Goal: Task Accomplishment & Management: Use online tool/utility

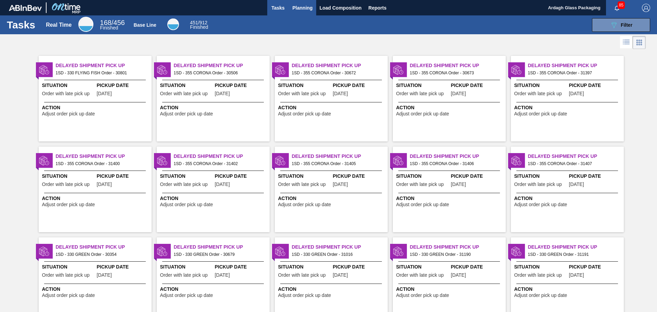
click at [304, 9] on span "Planning" at bounding box center [303, 8] width 20 height 8
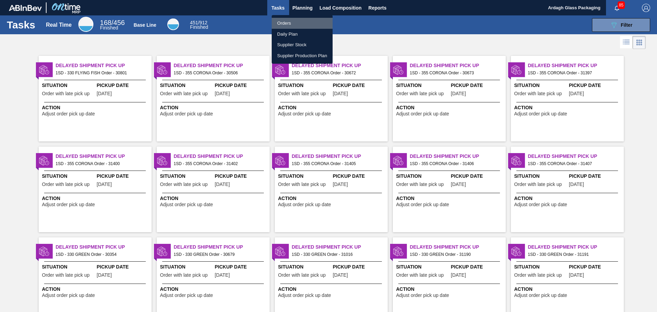
click at [286, 24] on li "Orders" at bounding box center [302, 23] width 61 height 11
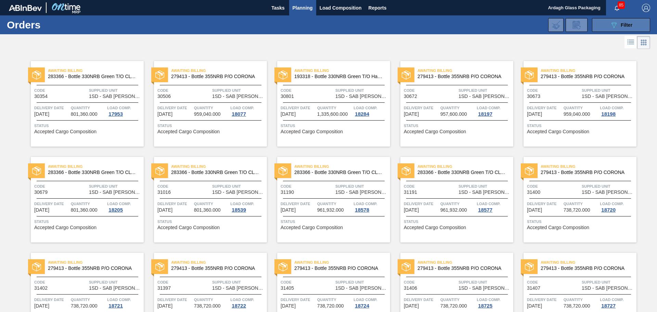
click at [613, 23] on icon "089F7B8B-B2A5-4AFE-B5C0-19BA573D28AC" at bounding box center [614, 25] width 8 height 8
click at [614, 23] on icon "089F7B8B-B2A5-4AFE-B5C0-19BA573D28AC" at bounding box center [614, 25] width 8 height 8
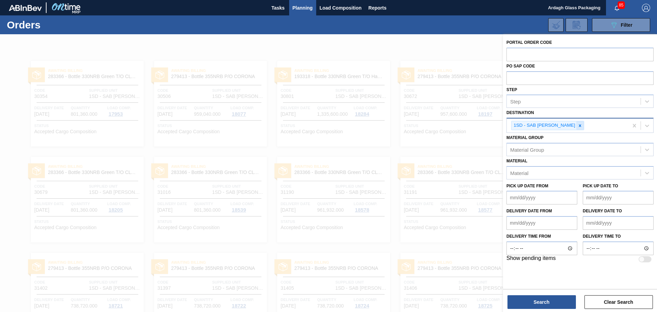
click at [578, 126] on icon at bounding box center [580, 125] width 5 height 5
click at [631, 137] on div "Material [PERSON_NAME] Group" at bounding box center [580, 142] width 147 height 23
click at [644, 135] on div "Material [PERSON_NAME] Group" at bounding box center [580, 142] width 147 height 23
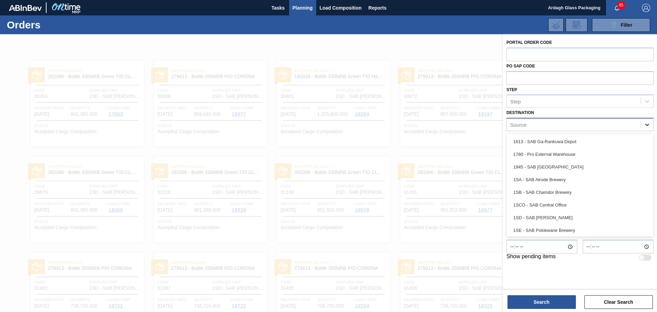
click at [648, 128] on icon at bounding box center [647, 124] width 7 height 7
click at [565, 193] on div "1SB - SAB Chamdor Brewery" at bounding box center [580, 192] width 147 height 13
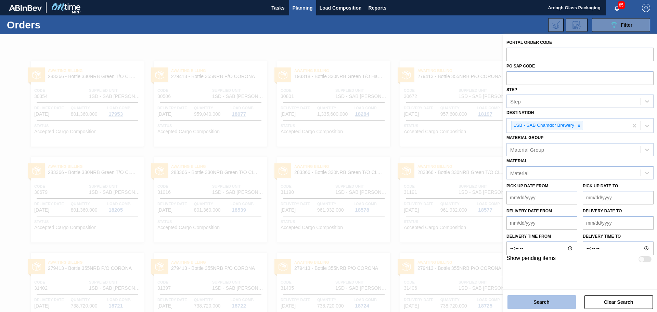
click at [536, 302] on button "Search" at bounding box center [542, 302] width 68 height 14
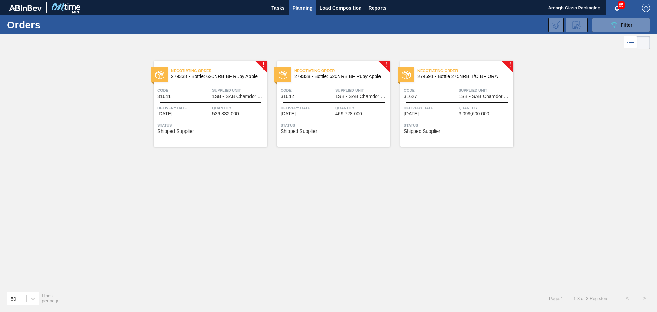
click at [231, 102] on div "Negotiating Order 279338 - Bottle: 620NRB BF Ruby Apple Code 31641 Supplied Uni…" at bounding box center [210, 104] width 113 height 86
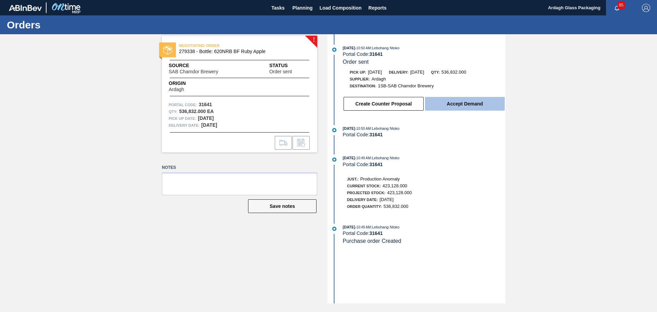
click at [455, 103] on button "Accept Demand" at bounding box center [465, 104] width 80 height 14
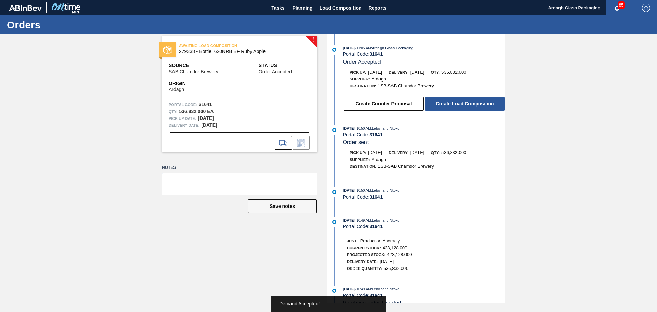
click at [455, 103] on button "Create Load Composition" at bounding box center [465, 104] width 80 height 14
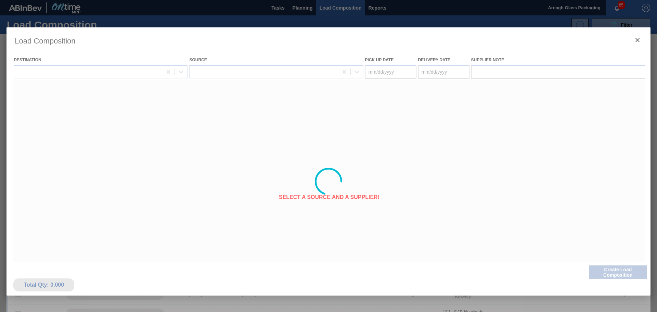
type Date "[DATE]"
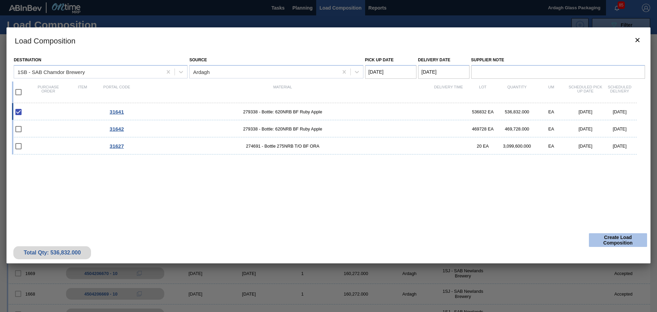
click at [619, 237] on button "Create Load Composition" at bounding box center [618, 240] width 58 height 14
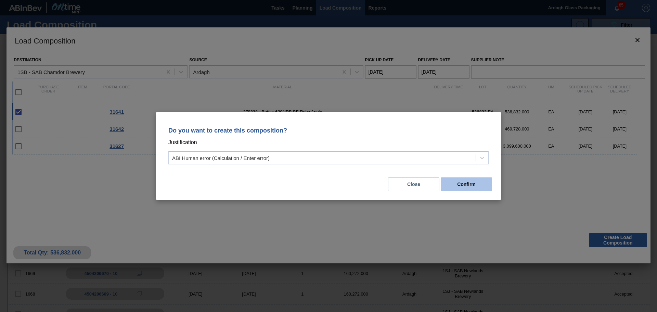
click at [477, 182] on button "Confirm" at bounding box center [466, 184] width 51 height 14
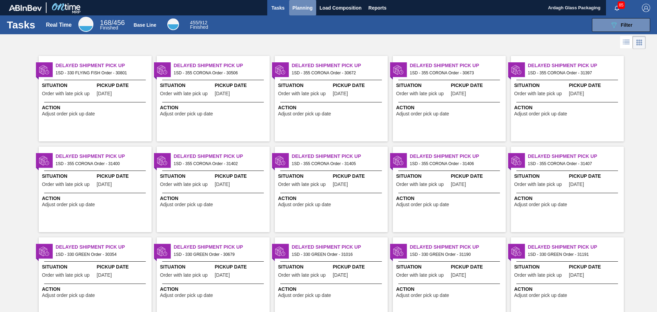
click at [304, 12] on button "Planning" at bounding box center [302, 7] width 27 height 15
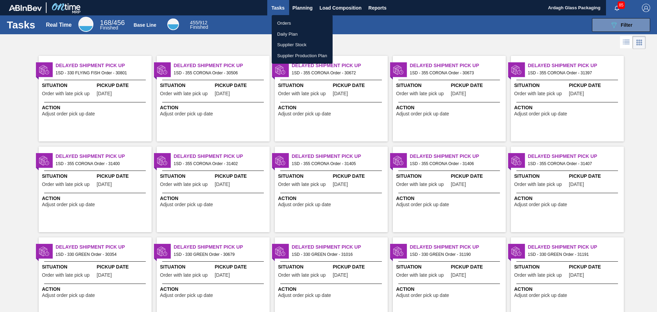
click at [298, 23] on li "Orders" at bounding box center [302, 23] width 61 height 11
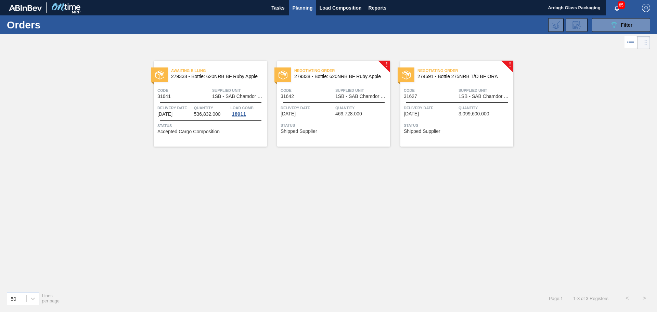
click at [340, 104] on span "Quantity" at bounding box center [362, 107] width 53 height 7
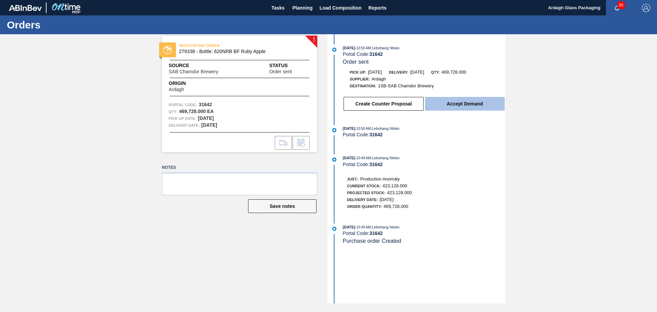
click at [468, 102] on button "Accept Demand" at bounding box center [465, 104] width 80 height 14
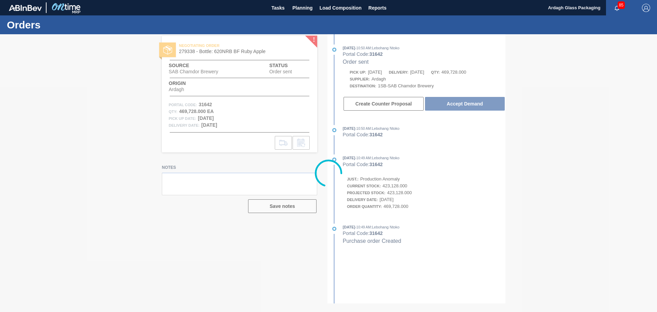
click at [466, 107] on div at bounding box center [328, 173] width 657 height 278
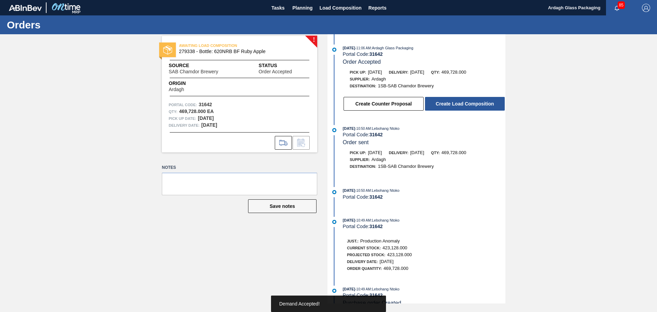
click at [470, 103] on button "Create Load Composition" at bounding box center [465, 104] width 80 height 14
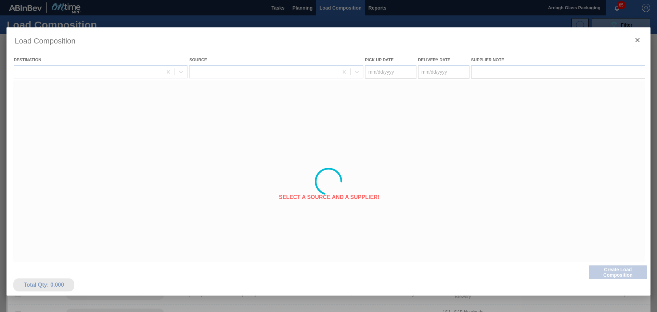
type Date "[DATE]"
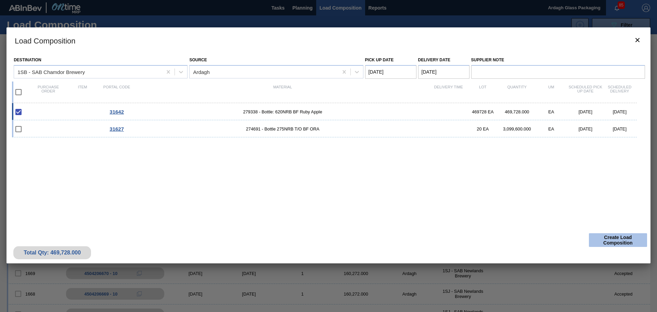
click at [626, 240] on button "Create Load Composition" at bounding box center [618, 240] width 58 height 14
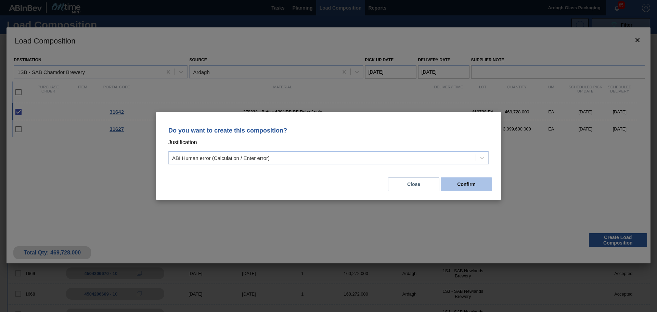
click at [469, 187] on button "Confirm" at bounding box center [466, 184] width 51 height 14
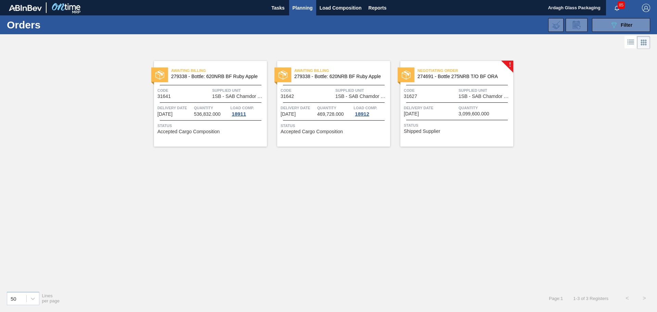
click at [463, 113] on span "3,099,600.000" at bounding box center [474, 113] width 31 height 5
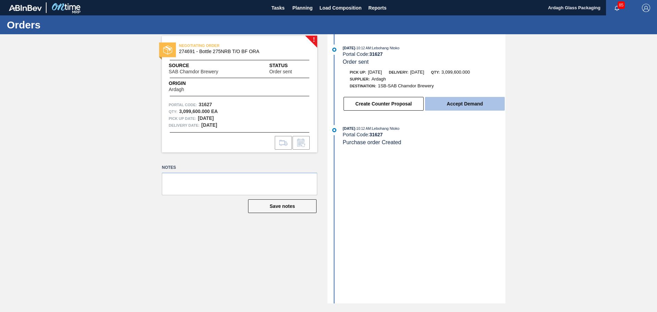
click at [458, 103] on button "Accept Demand" at bounding box center [465, 104] width 80 height 14
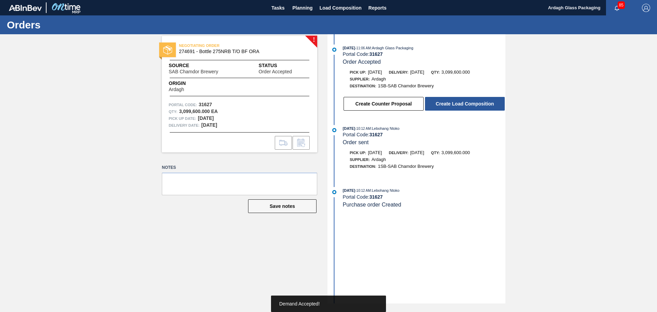
click at [457, 99] on button "Create Load Composition" at bounding box center [465, 104] width 80 height 14
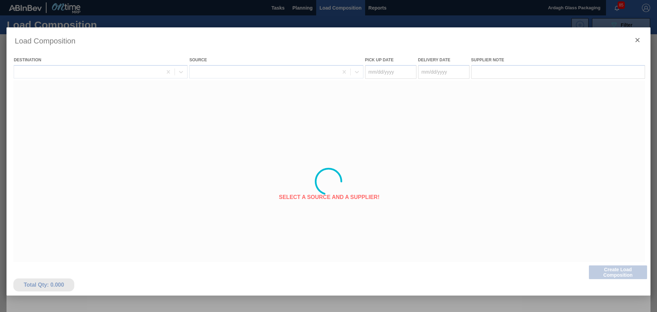
type Date "[DATE]"
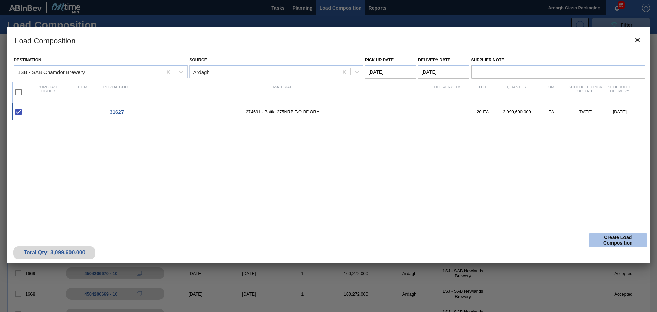
click at [612, 240] on button "Create Load Composition" at bounding box center [618, 240] width 58 height 14
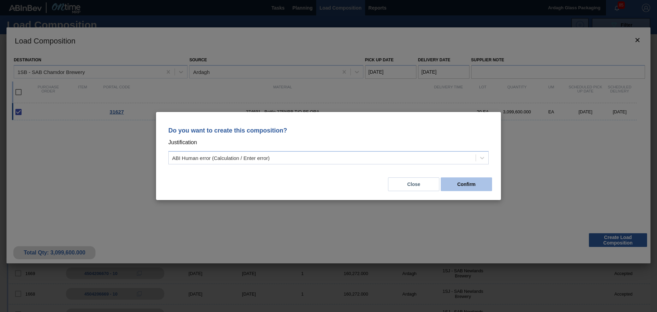
click at [461, 183] on button "Confirm" at bounding box center [466, 184] width 51 height 14
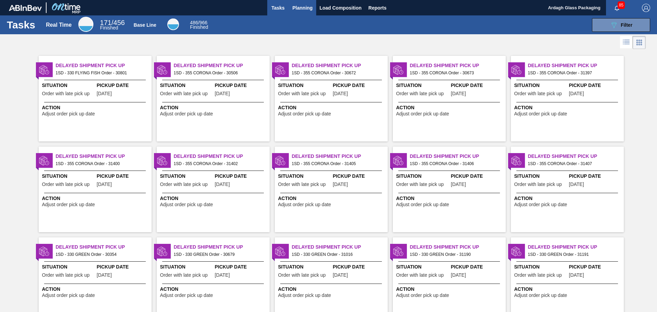
click at [300, 9] on span "Planning" at bounding box center [303, 8] width 20 height 8
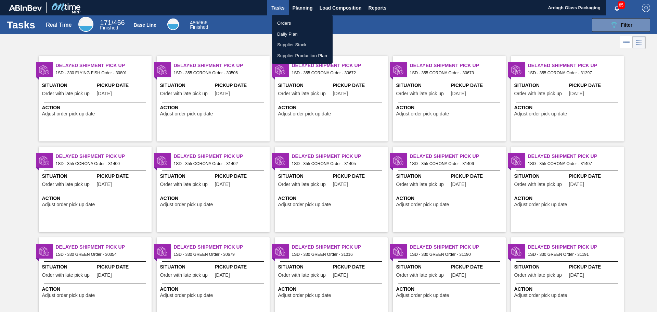
click at [612, 25] on div at bounding box center [328, 156] width 657 height 312
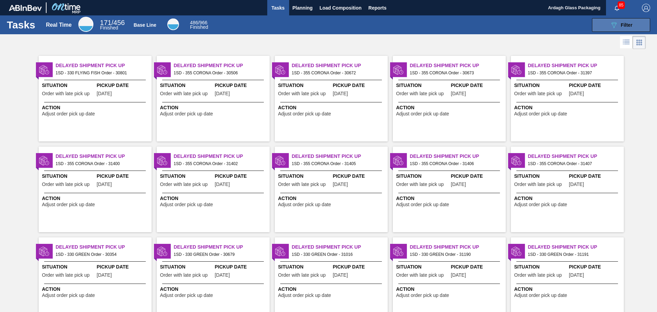
click at [613, 27] on icon at bounding box center [614, 25] width 5 height 6
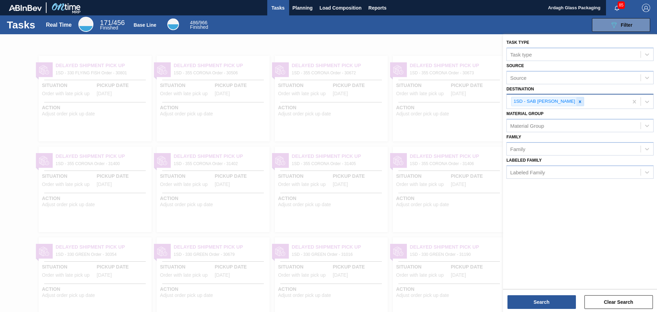
click at [578, 101] on icon at bounding box center [580, 101] width 5 height 5
click at [634, 100] on div "Destination" at bounding box center [574, 101] width 134 height 10
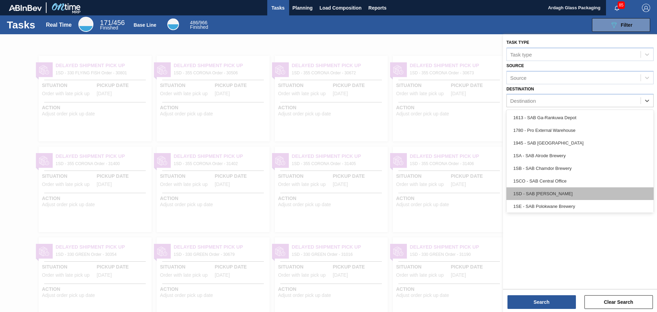
click at [560, 191] on div "1SD - SAB [PERSON_NAME]" at bounding box center [580, 193] width 147 height 13
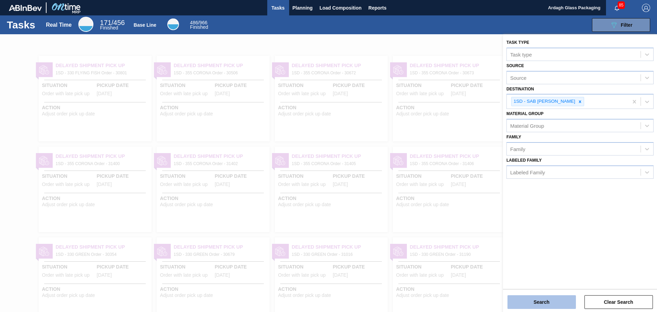
click at [522, 300] on button "Search" at bounding box center [542, 302] width 68 height 14
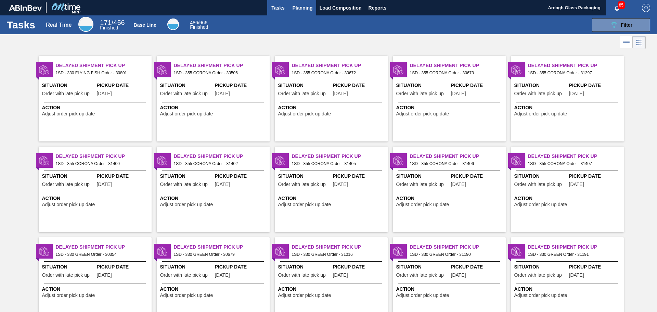
click at [302, 9] on span "Planning" at bounding box center [303, 8] width 20 height 8
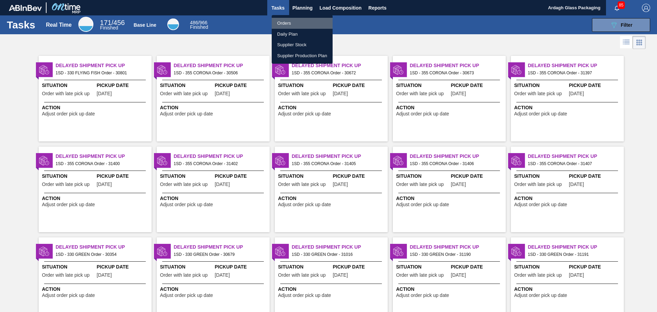
click at [291, 22] on li "Orders" at bounding box center [302, 23] width 61 height 11
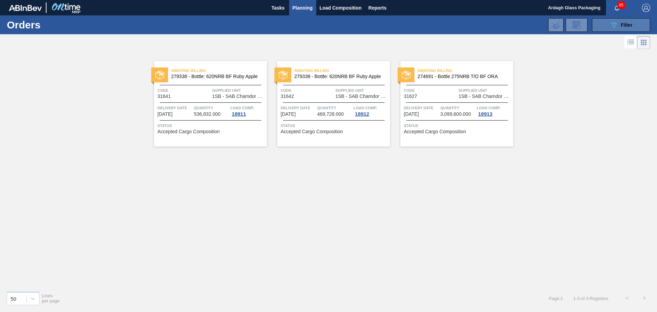
click at [615, 21] on icon "089F7B8B-B2A5-4AFE-B5C0-19BA573D28AC" at bounding box center [614, 25] width 8 height 8
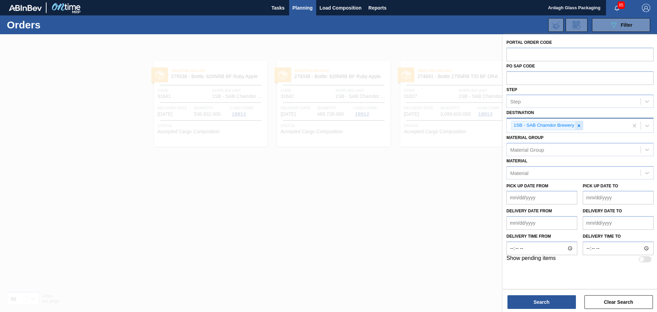
click at [577, 124] on icon at bounding box center [579, 125] width 5 height 5
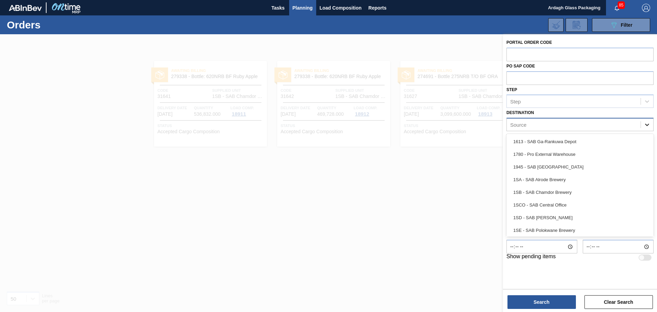
click at [643, 124] on div at bounding box center [647, 124] width 12 height 12
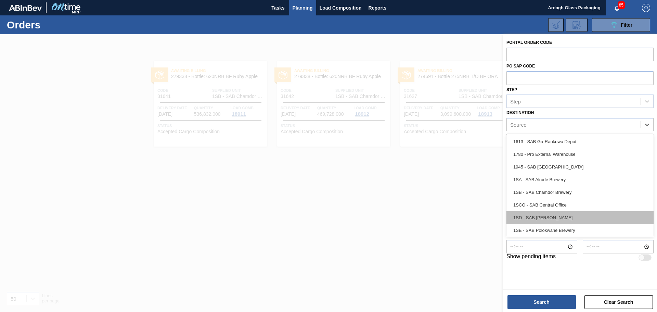
click at [553, 216] on div "1SD - SAB [PERSON_NAME]" at bounding box center [580, 217] width 147 height 13
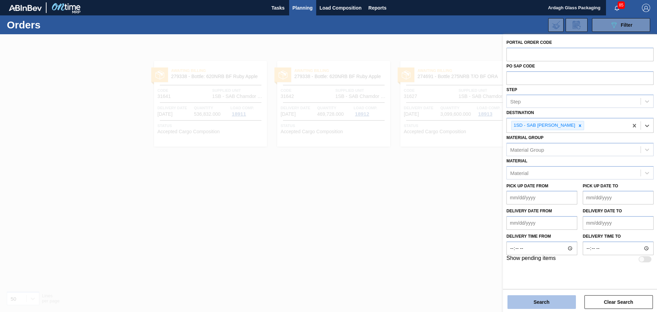
click at [542, 303] on button "Search" at bounding box center [542, 302] width 68 height 14
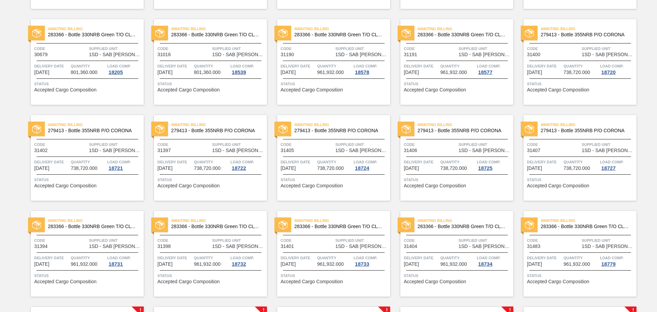
scroll to position [342, 0]
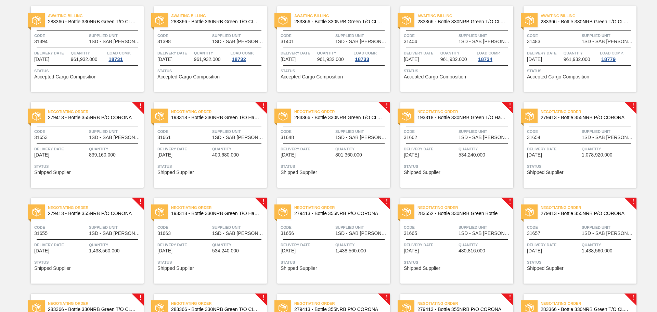
click at [101, 140] on div "Negotiating Order 279413 - Bottle 355NRB P/O CORONA Code 31653 Supplied Unit 1S…" at bounding box center [87, 145] width 113 height 86
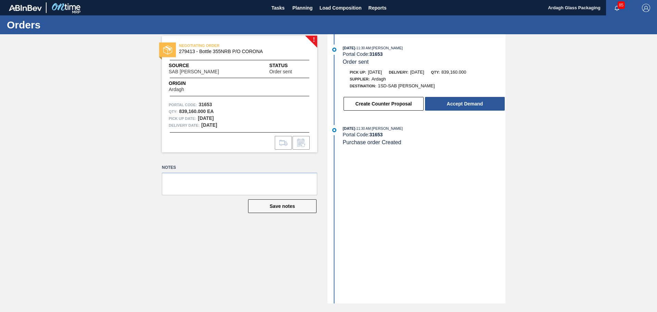
click at [431, 102] on button "Accept Demand" at bounding box center [465, 104] width 80 height 14
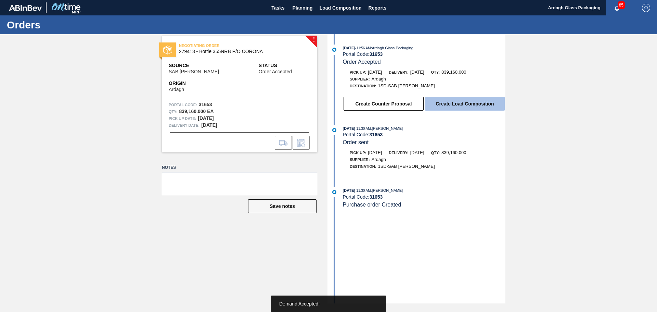
click at [456, 106] on button "Create Load Composition" at bounding box center [465, 104] width 80 height 14
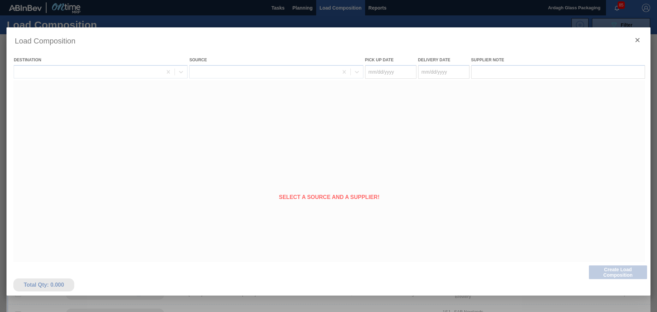
type Date "[DATE]"
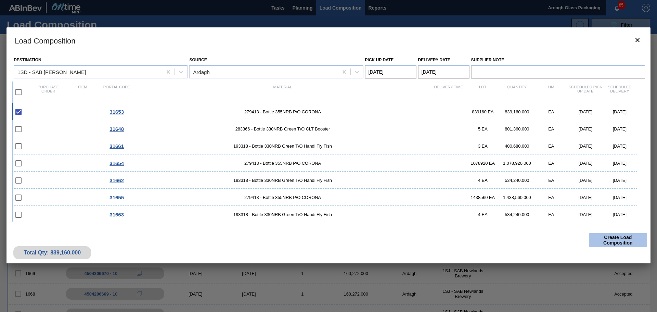
click at [617, 238] on button "Create Load Composition" at bounding box center [618, 240] width 58 height 14
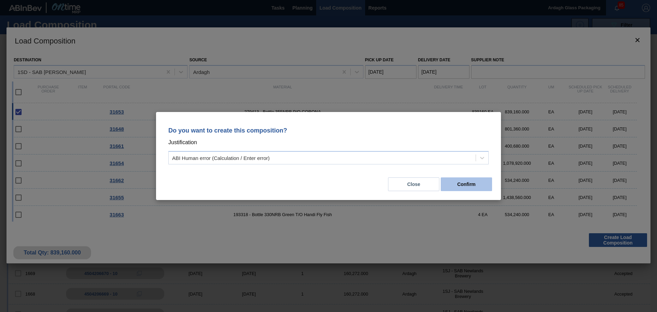
click at [481, 189] on button "Confirm" at bounding box center [466, 184] width 51 height 14
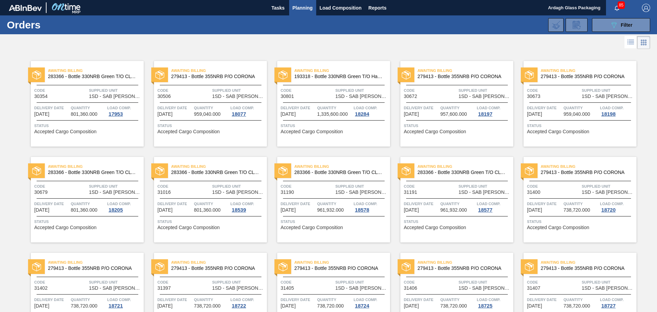
scroll to position [171, 0]
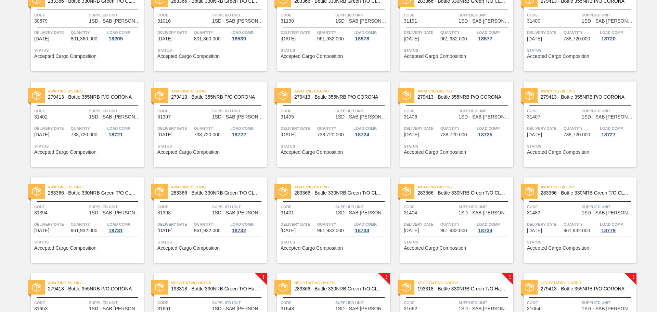
click at [243, 295] on div "Negotiating Order 193318 - Bottle 330NRB Green T/O Handi Fly Fish Code 31661 Su…" at bounding box center [210, 316] width 113 height 86
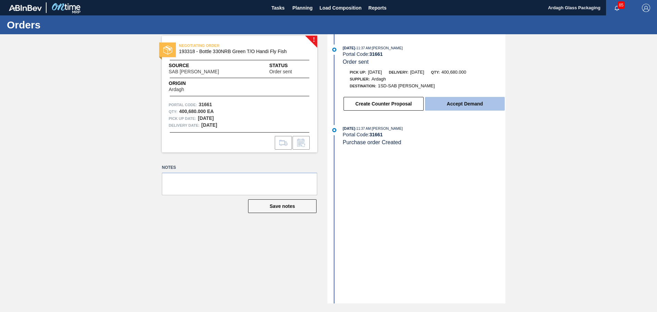
click at [463, 104] on button "Accept Demand" at bounding box center [465, 104] width 80 height 14
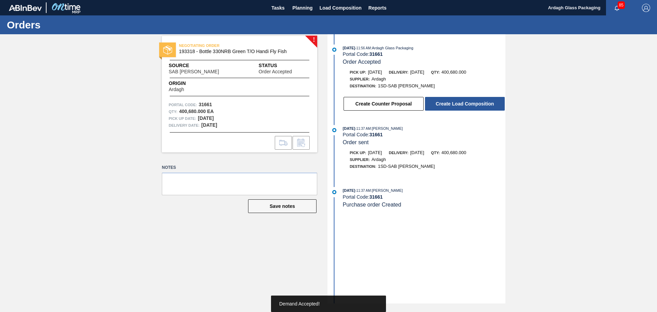
click at [463, 104] on button "Create Load Composition" at bounding box center [465, 104] width 80 height 14
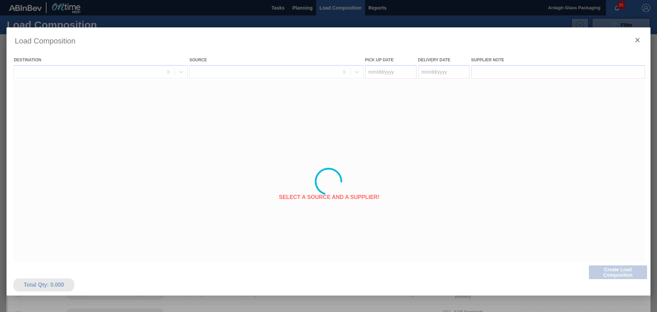
type Date "[DATE]"
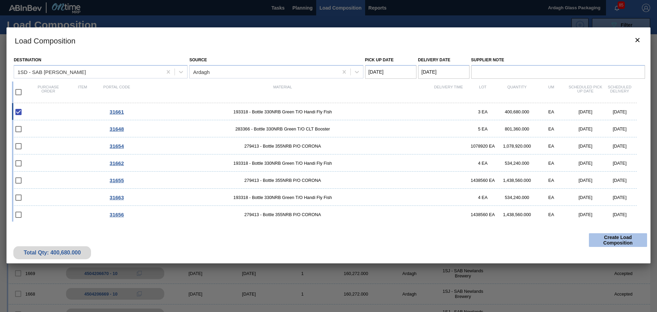
click at [609, 241] on button "Create Load Composition" at bounding box center [618, 240] width 58 height 14
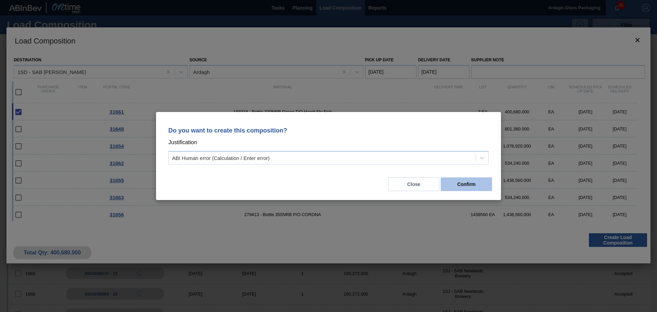
click at [456, 188] on button "Confirm" at bounding box center [466, 184] width 51 height 14
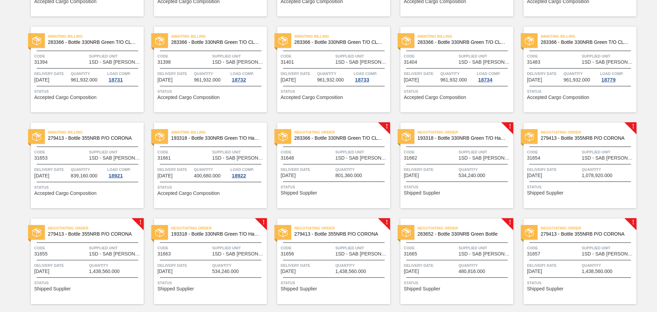
scroll to position [342, 0]
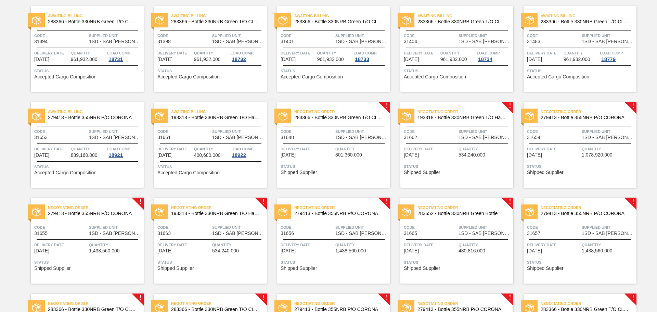
click at [307, 140] on div "Code 31648" at bounding box center [307, 134] width 53 height 12
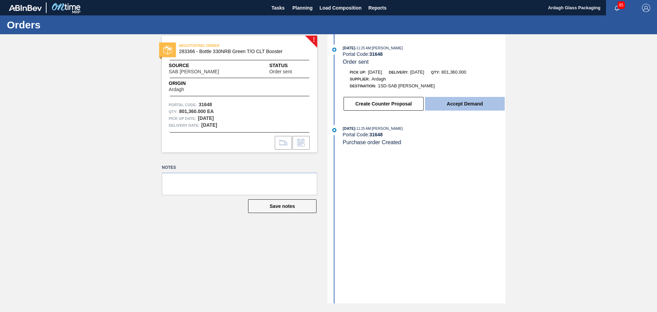
click at [447, 104] on button "Accept Demand" at bounding box center [465, 104] width 80 height 14
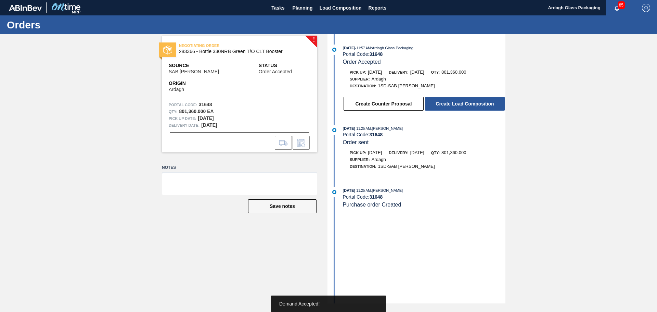
click at [461, 105] on button "Create Load Composition" at bounding box center [465, 104] width 80 height 14
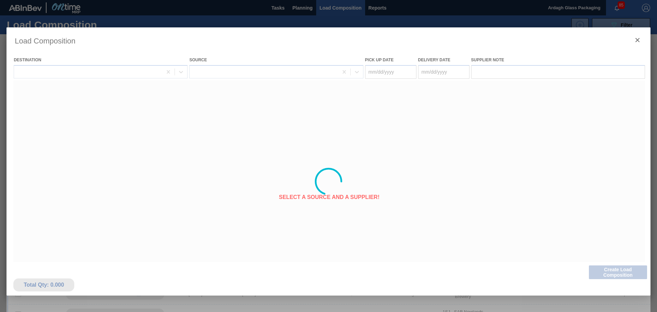
type Date "[DATE]"
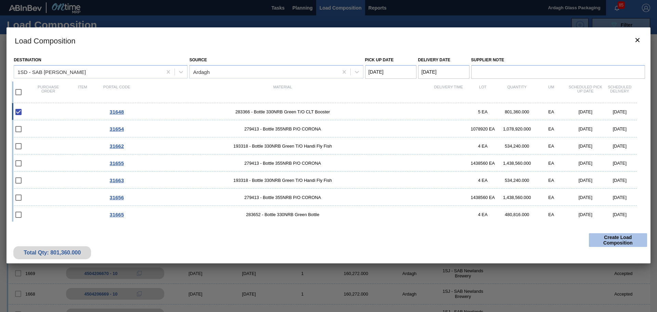
click at [605, 241] on button "Create Load Composition" at bounding box center [618, 240] width 58 height 14
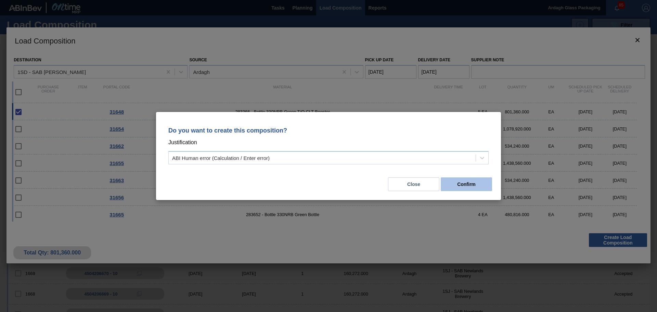
click at [460, 184] on button "Confirm" at bounding box center [466, 184] width 51 height 14
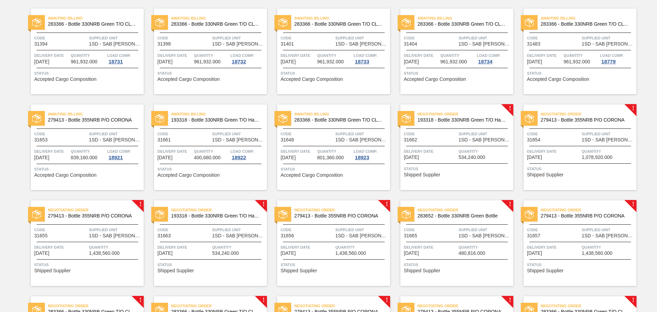
scroll to position [342, 0]
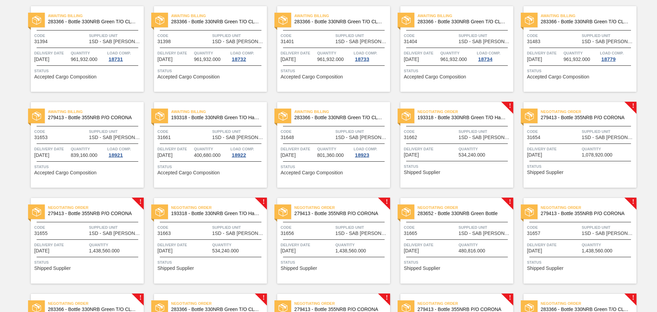
click at [475, 153] on span "534,240.000" at bounding box center [472, 154] width 27 height 5
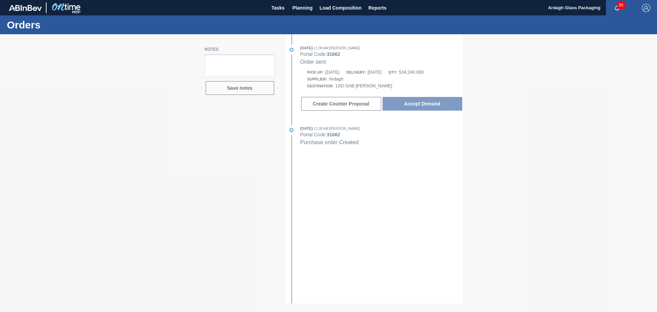
click at [381, 104] on button "Create Counter Proposal" at bounding box center [341, 104] width 80 height 14
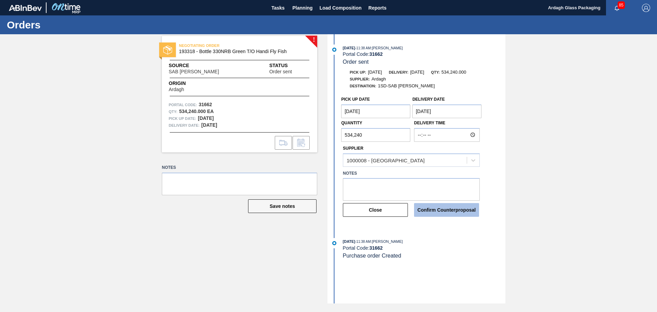
click at [458, 212] on button "Confirm Counterproposal" at bounding box center [446, 210] width 65 height 14
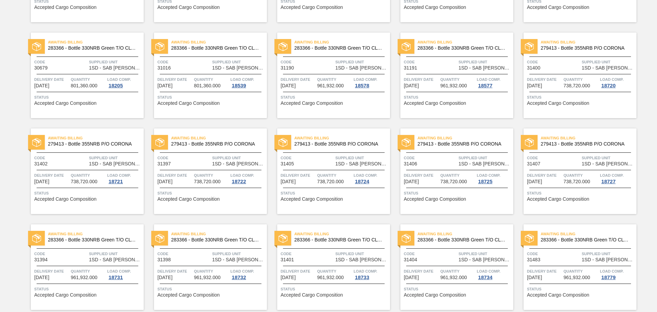
scroll to position [342, 0]
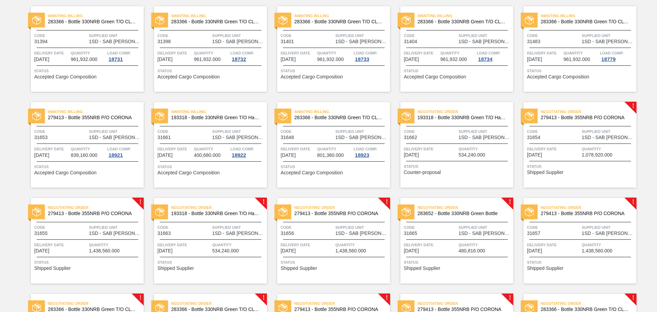
click at [118, 228] on span "Supplied Unit" at bounding box center [115, 227] width 53 height 7
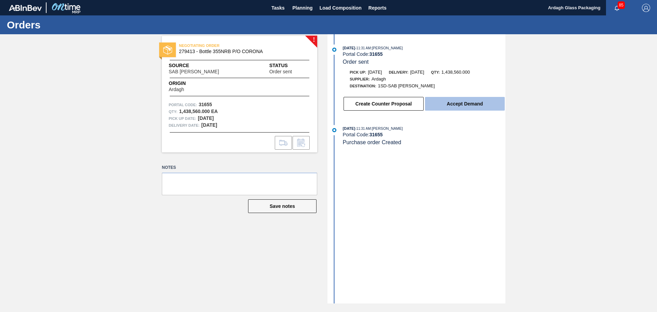
click at [458, 103] on button "Accept Demand" at bounding box center [465, 104] width 80 height 14
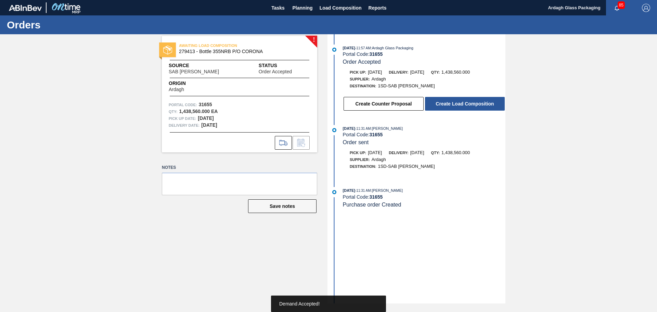
click at [458, 103] on button "Create Load Composition" at bounding box center [465, 104] width 80 height 14
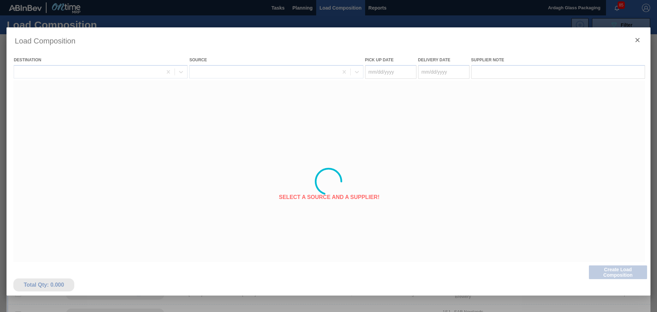
type Date "[DATE]"
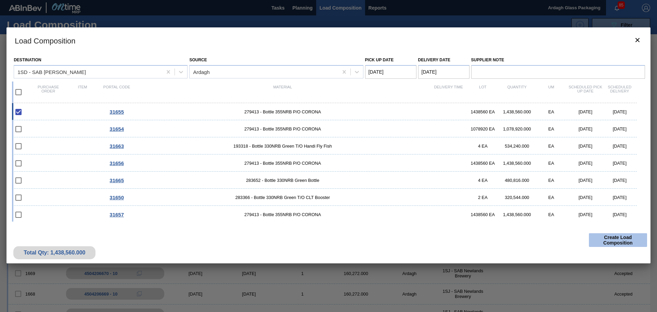
click at [607, 236] on button "Create Load Composition" at bounding box center [618, 240] width 58 height 14
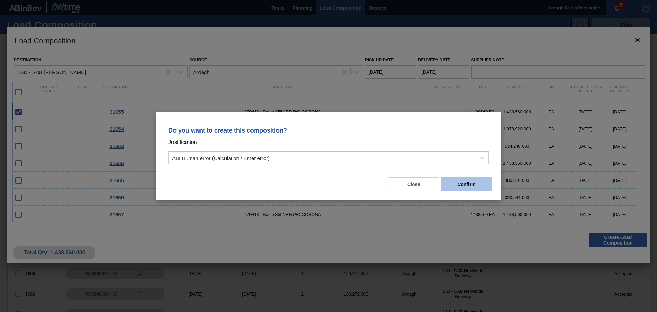
click at [464, 178] on button "Confirm" at bounding box center [466, 184] width 51 height 14
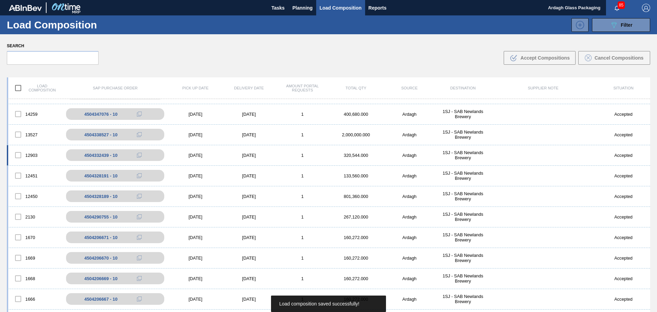
scroll to position [22, 0]
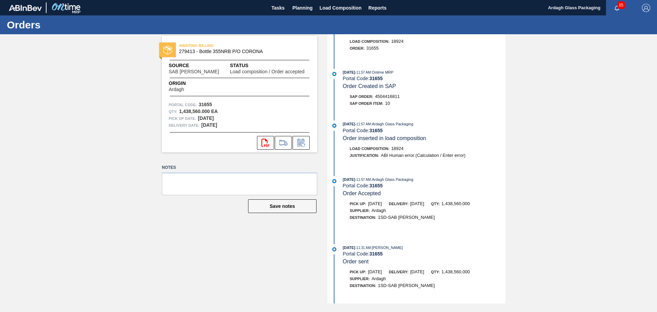
scroll to position [61, 0]
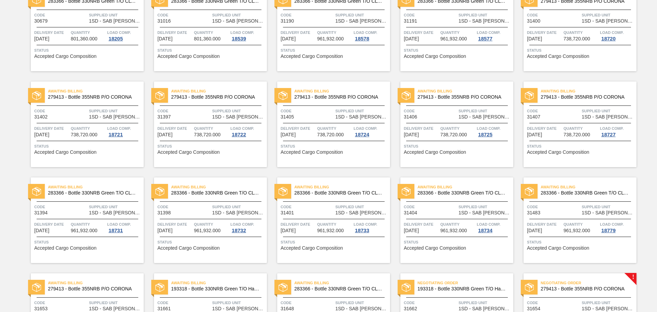
scroll to position [342, 0]
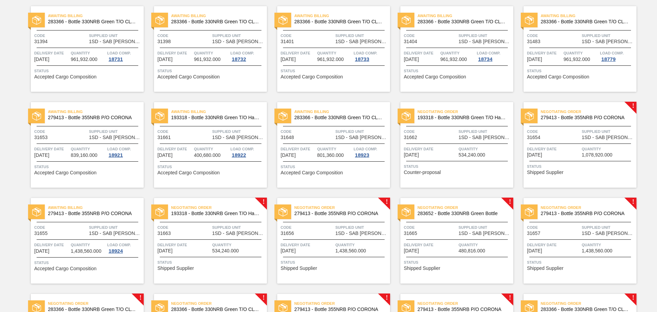
click at [181, 262] on span "Status" at bounding box center [212, 262] width 108 height 7
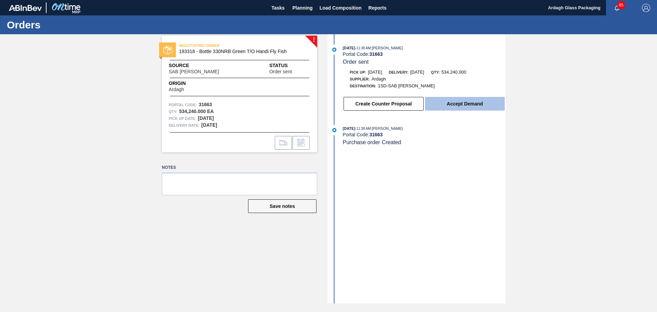
click at [468, 108] on button "Accept Demand" at bounding box center [465, 104] width 80 height 14
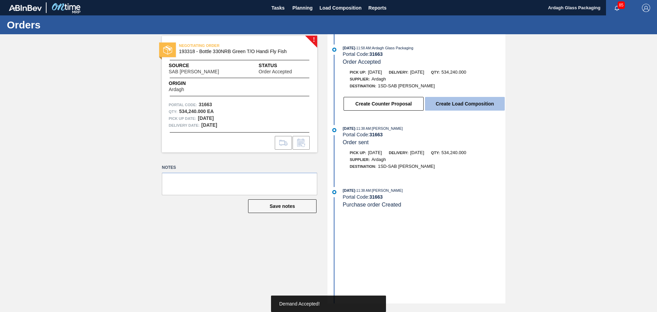
click at [465, 105] on button "Create Load Composition" at bounding box center [465, 104] width 80 height 14
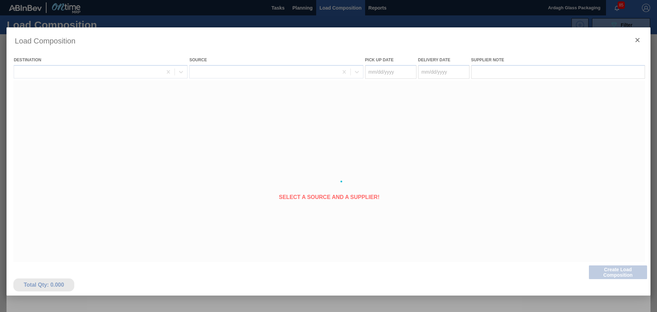
type Date "[DATE]"
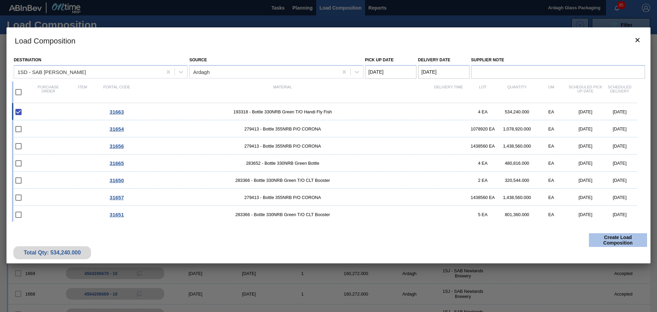
click at [614, 241] on button "Create Load Composition" at bounding box center [618, 240] width 58 height 14
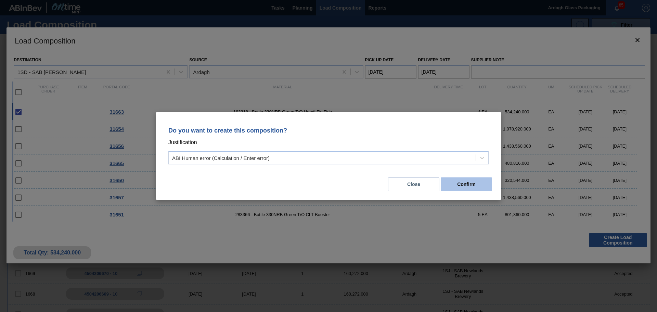
click at [466, 183] on button "Confirm" at bounding box center [466, 184] width 51 height 14
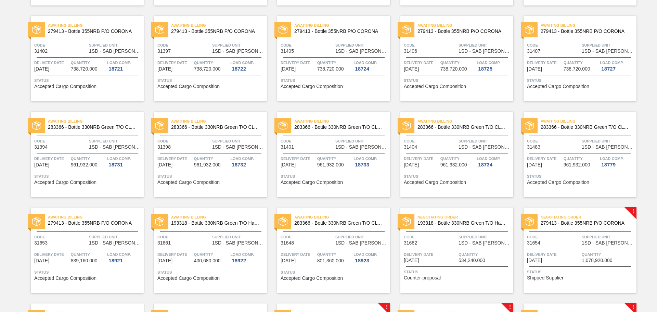
scroll to position [240, 0]
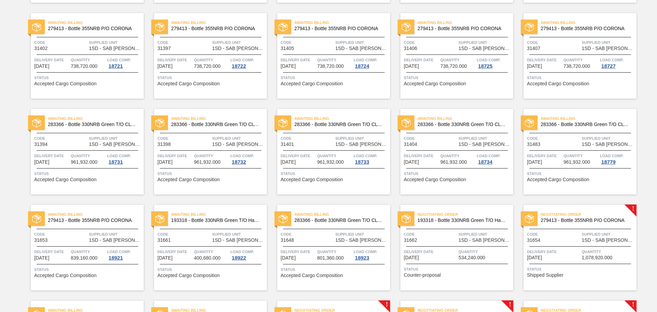
click at [557, 242] on div "Code 31654" at bounding box center [553, 237] width 53 height 12
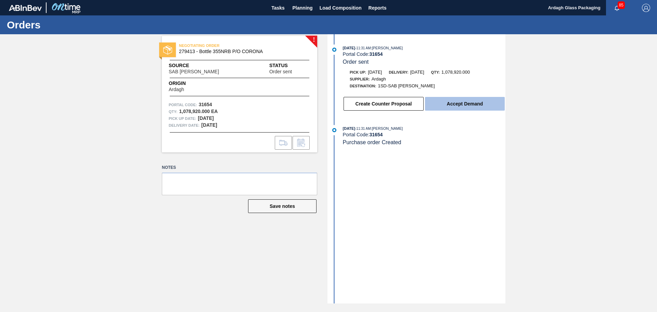
click at [462, 105] on button "Accept Demand" at bounding box center [465, 104] width 80 height 14
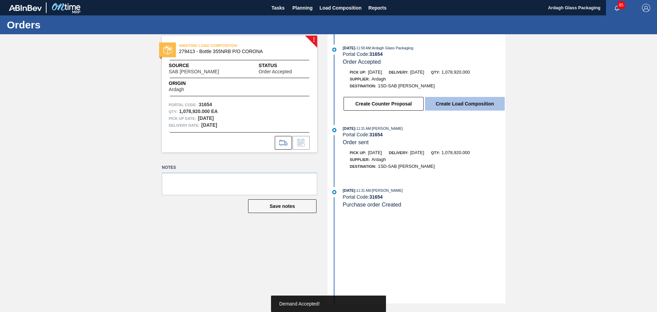
click at [456, 105] on button "Create Load Composition" at bounding box center [465, 104] width 80 height 14
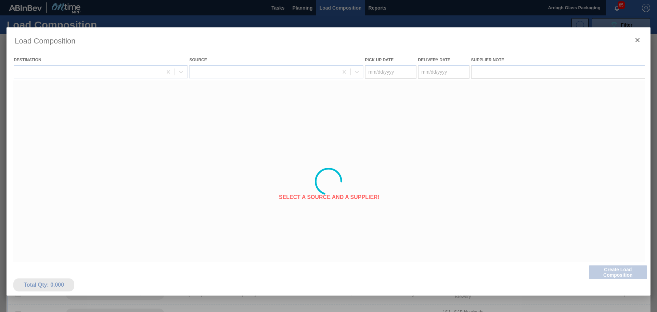
type Date "[DATE]"
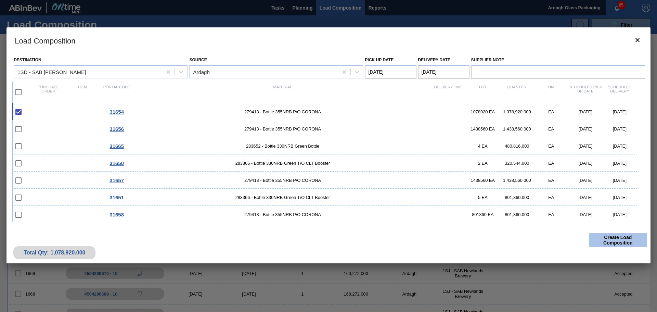
click at [619, 240] on button "Create Load Composition" at bounding box center [618, 240] width 58 height 14
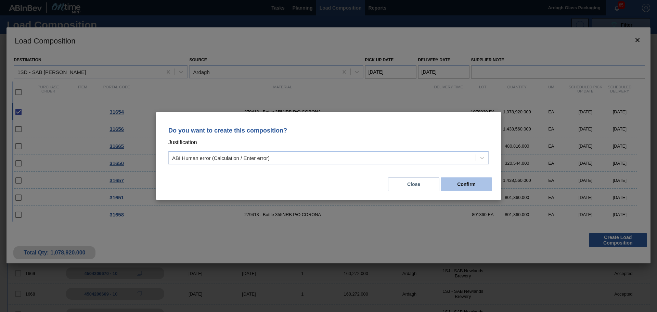
click at [477, 186] on button "Confirm" at bounding box center [466, 184] width 51 height 14
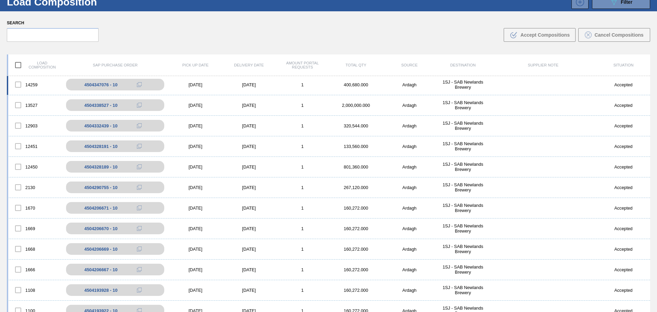
scroll to position [49, 0]
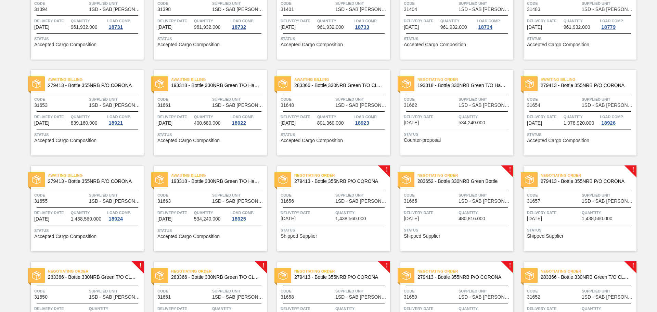
scroll to position [377, 0]
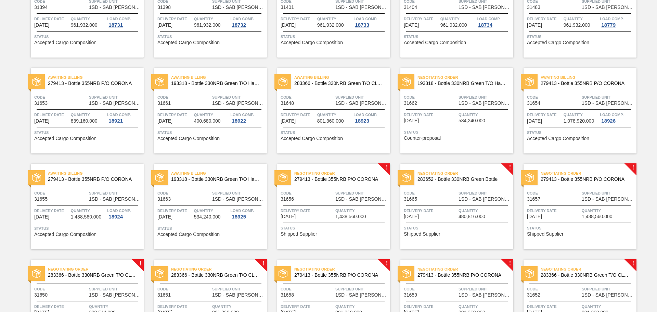
click at [348, 218] on span "1,438,560.000" at bounding box center [351, 216] width 31 height 5
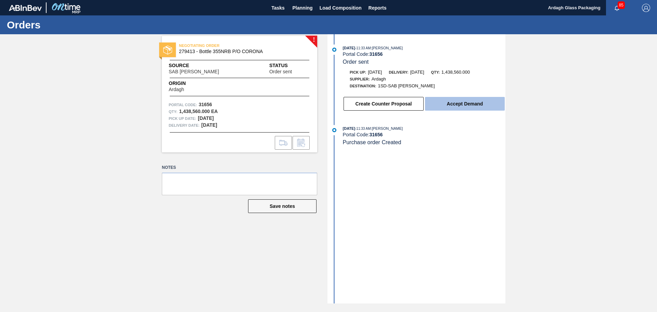
click at [462, 104] on button "Accept Demand" at bounding box center [465, 104] width 80 height 14
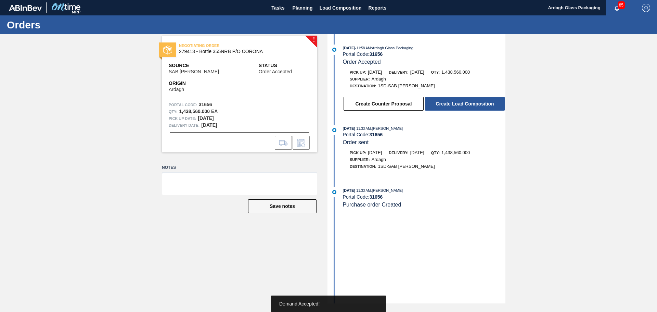
click at [462, 104] on button "Create Load Composition" at bounding box center [465, 104] width 80 height 14
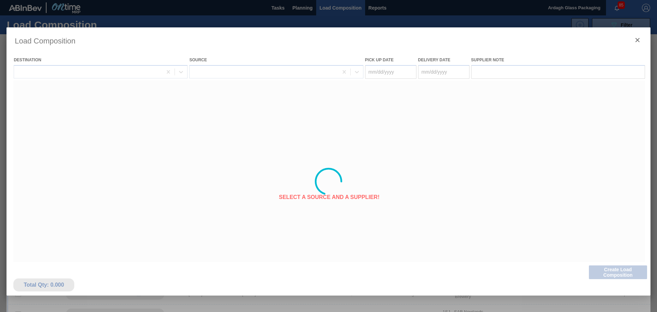
type Date "[DATE]"
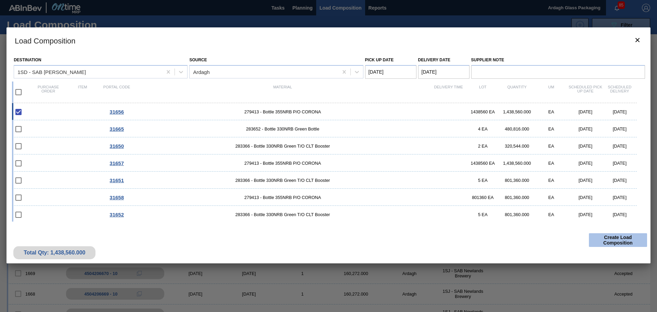
click at [609, 241] on button "Create Load Composition" at bounding box center [618, 240] width 58 height 14
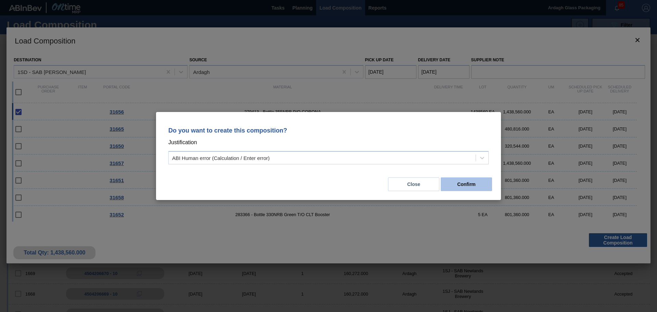
click at [468, 184] on button "Confirm" at bounding box center [466, 184] width 51 height 14
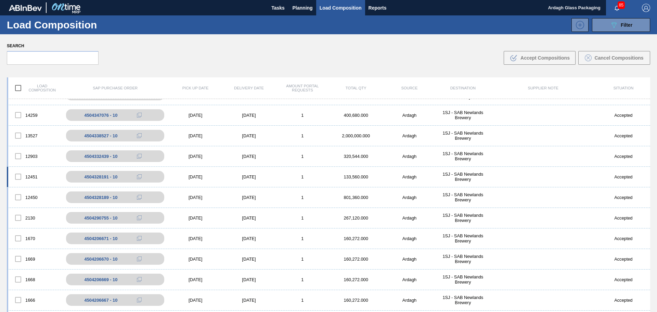
scroll to position [22, 0]
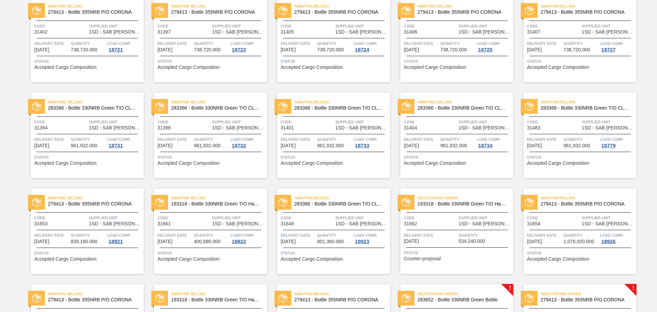
scroll to position [342, 0]
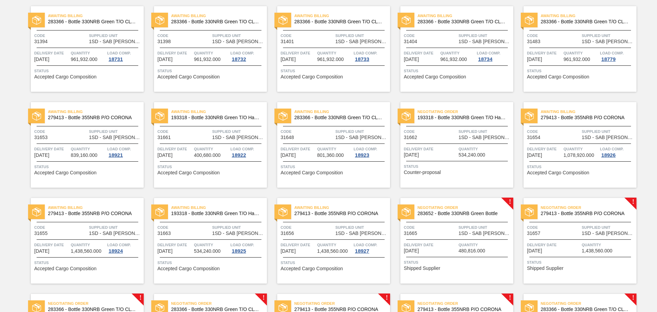
click at [473, 228] on span "Supplied Unit" at bounding box center [485, 227] width 53 height 7
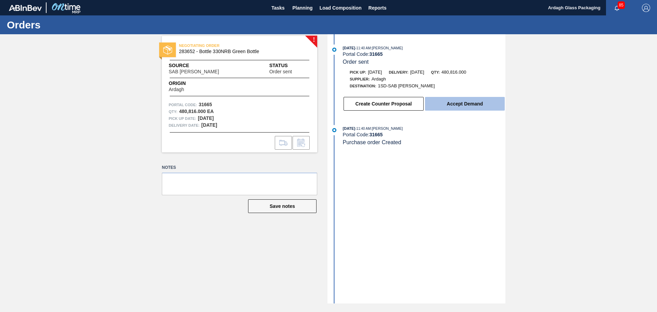
click at [470, 104] on button "Accept Demand" at bounding box center [465, 104] width 80 height 14
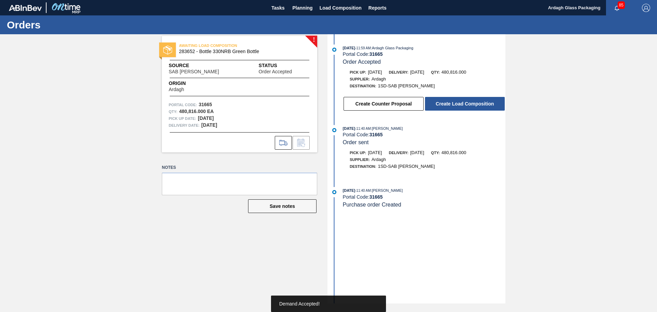
click at [470, 104] on button "Create Load Composition" at bounding box center [465, 104] width 80 height 14
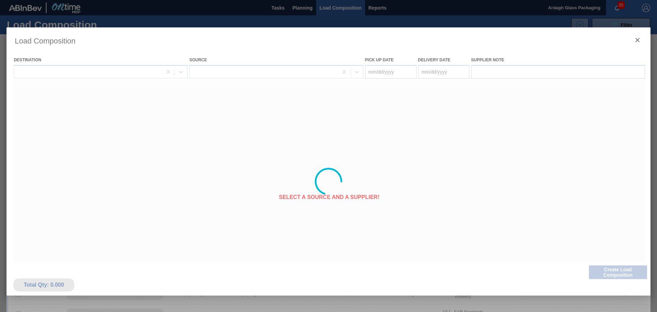
type Date "[DATE]"
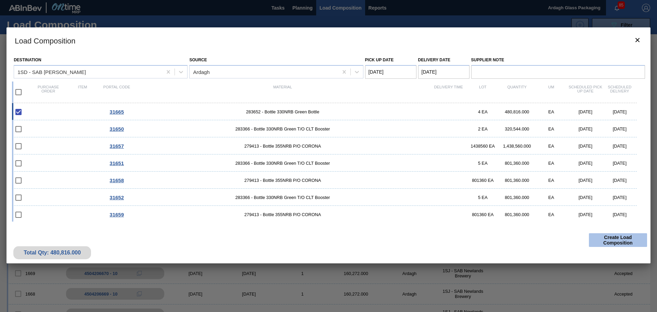
click at [601, 237] on button "Create Load Composition" at bounding box center [618, 240] width 58 height 14
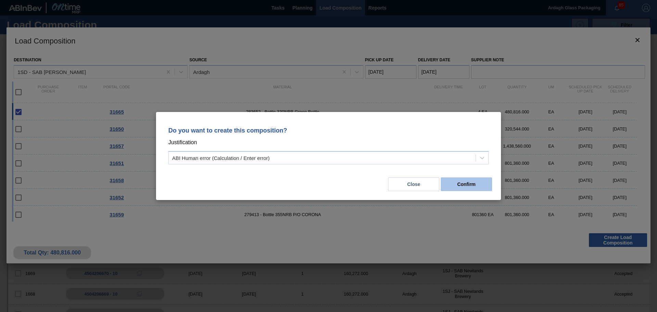
click at [477, 187] on button "Confirm" at bounding box center [466, 184] width 51 height 14
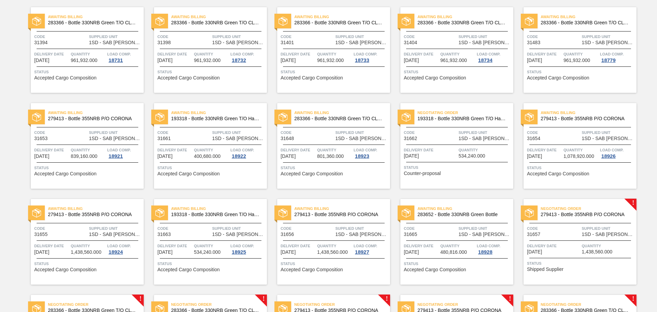
scroll to position [435, 0]
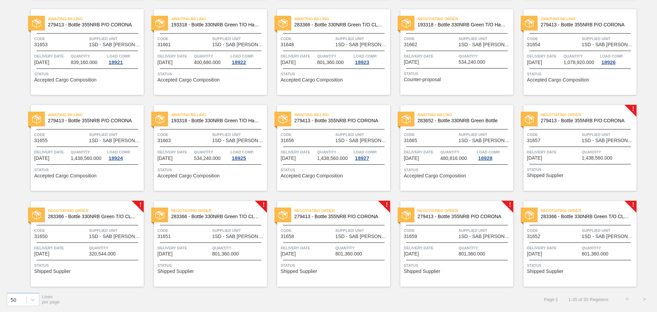
click at [577, 138] on span "Code" at bounding box center [553, 134] width 53 height 7
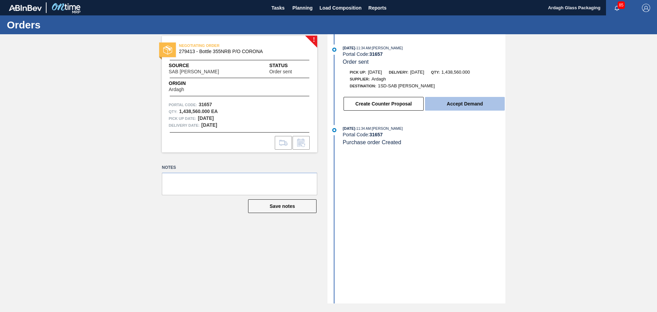
click at [459, 106] on button "Accept Demand" at bounding box center [465, 104] width 80 height 14
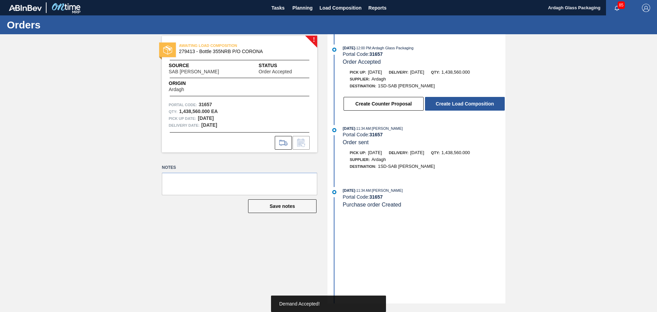
click at [459, 106] on button "Create Load Composition" at bounding box center [465, 104] width 80 height 14
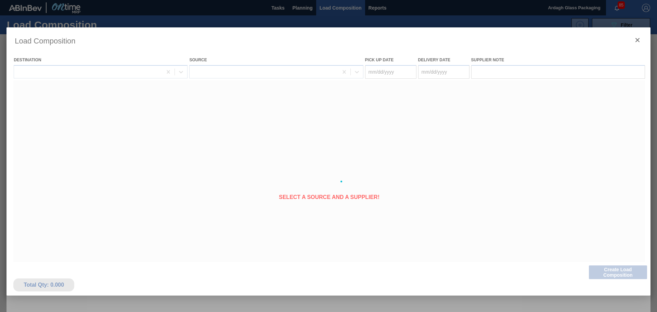
type Date "[DATE]"
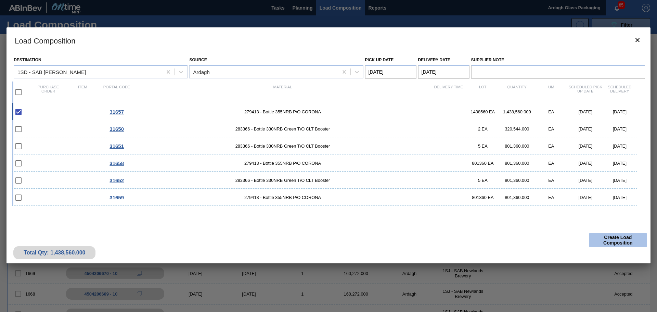
click at [603, 241] on button "Create Load Composition" at bounding box center [618, 240] width 58 height 14
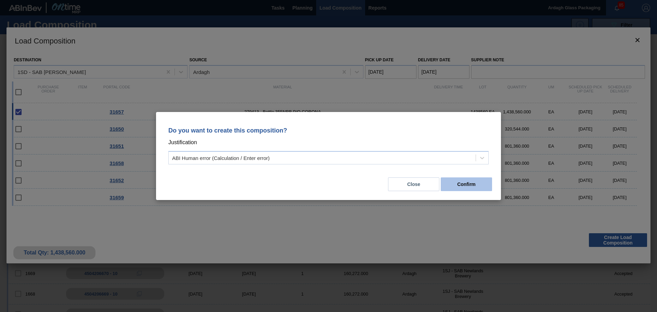
click at [469, 181] on button "Confirm" at bounding box center [466, 184] width 51 height 14
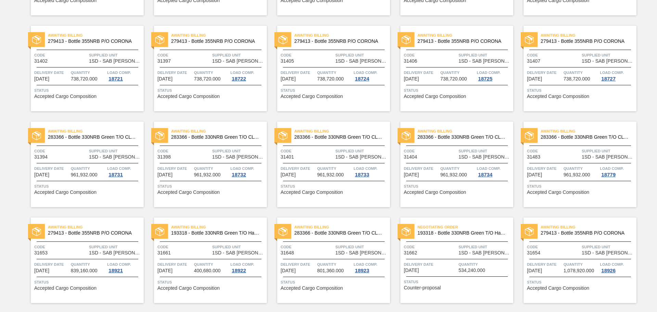
scroll to position [411, 0]
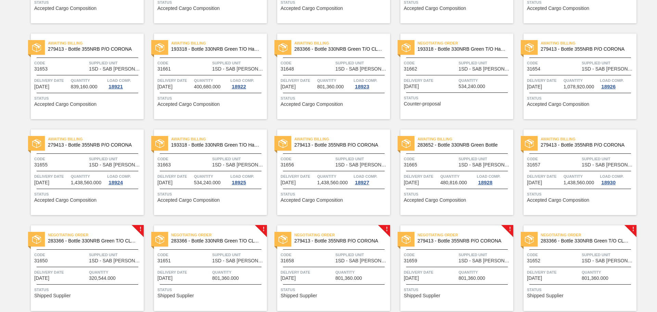
click at [129, 250] on div "Negotiating Order 283366 - Bottle 330NRB Green T/O CLT Booster Code 31650 Suppl…" at bounding box center [87, 268] width 113 height 86
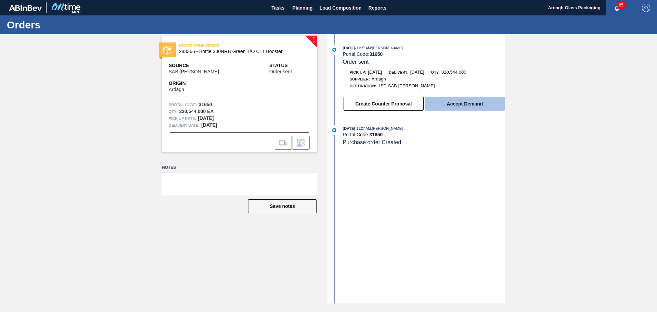
click at [457, 101] on button "Accept Demand" at bounding box center [465, 104] width 80 height 14
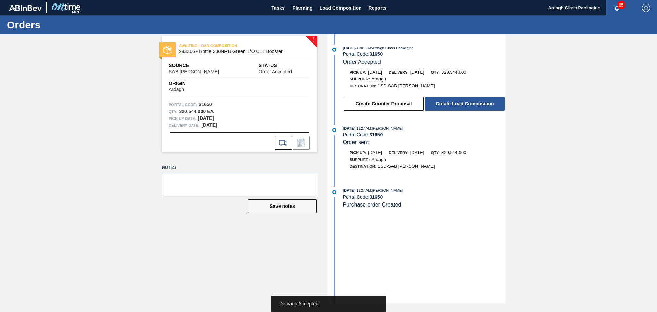
click at [457, 102] on button "Create Load Composition" at bounding box center [465, 104] width 80 height 14
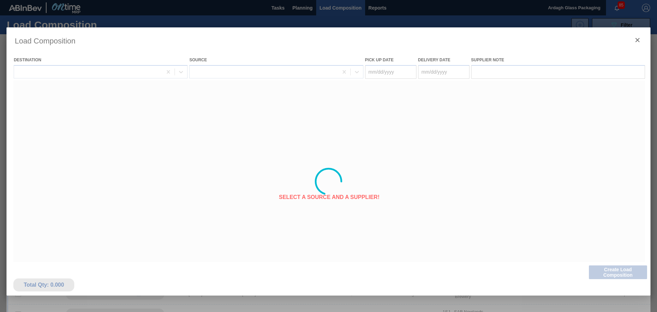
type Date "[DATE]"
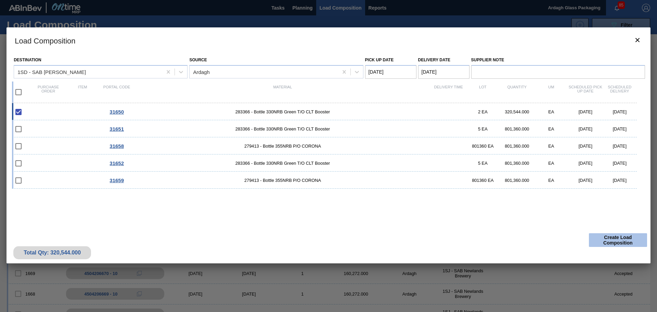
click at [600, 238] on button "Create Load Composition" at bounding box center [618, 240] width 58 height 14
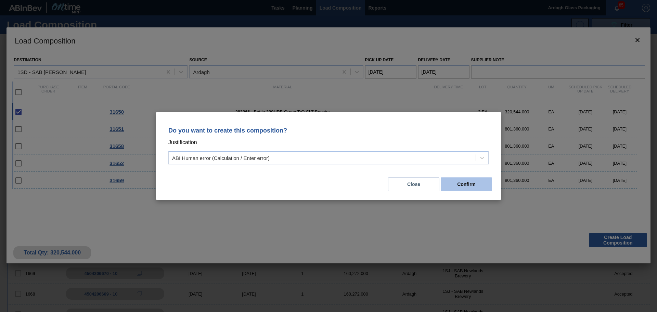
click at [470, 184] on button "Confirm" at bounding box center [466, 184] width 51 height 14
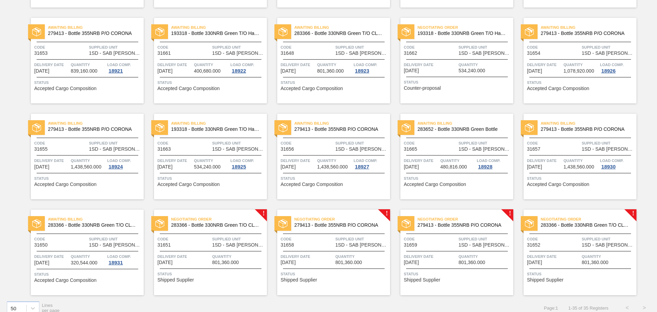
scroll to position [435, 0]
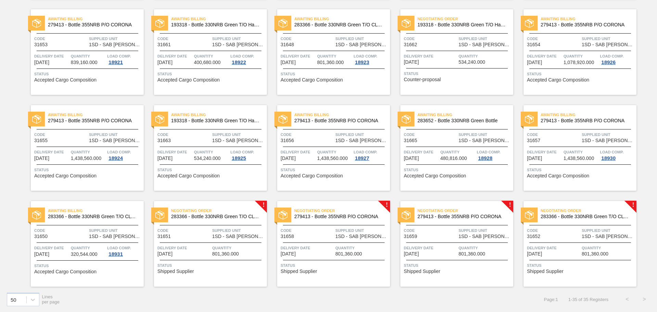
click at [230, 237] on span "1SD - SAB [PERSON_NAME]" at bounding box center [238, 236] width 53 height 5
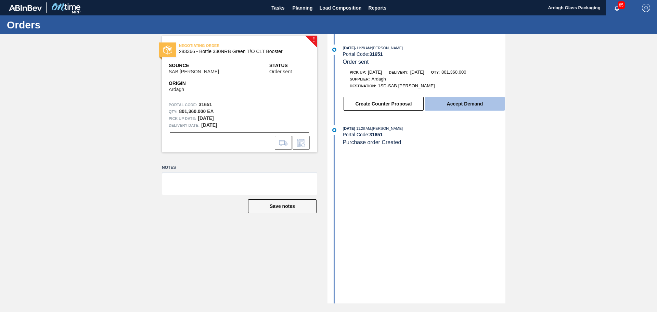
click at [458, 105] on button "Accept Demand" at bounding box center [465, 104] width 80 height 14
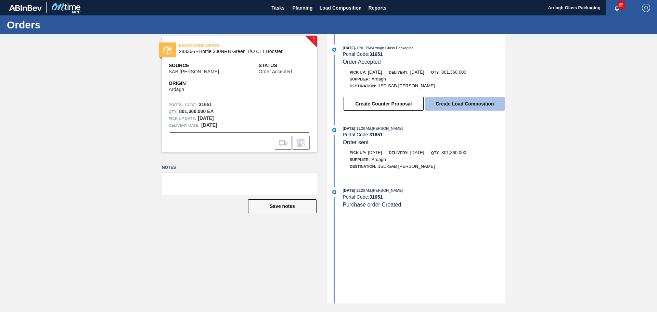
click at [484, 103] on button "Create Load Composition" at bounding box center [465, 104] width 80 height 14
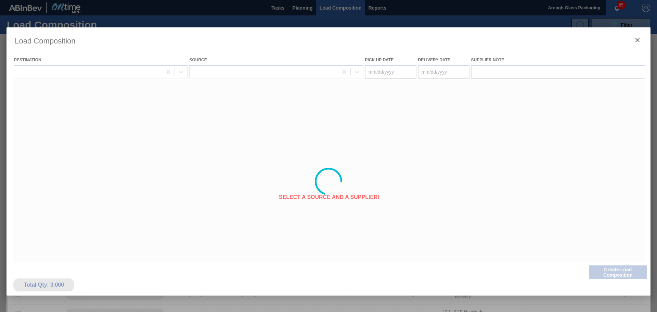
type Date "[DATE]"
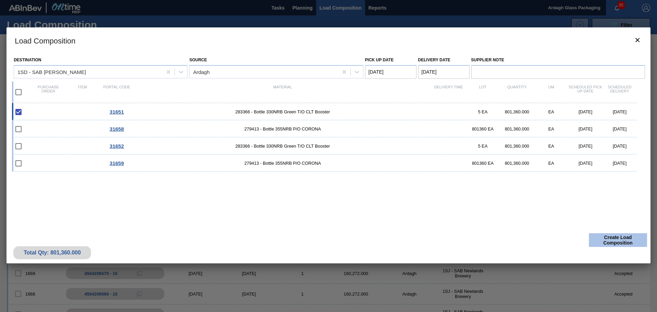
click at [621, 238] on button "Create Load Composition" at bounding box center [618, 240] width 58 height 14
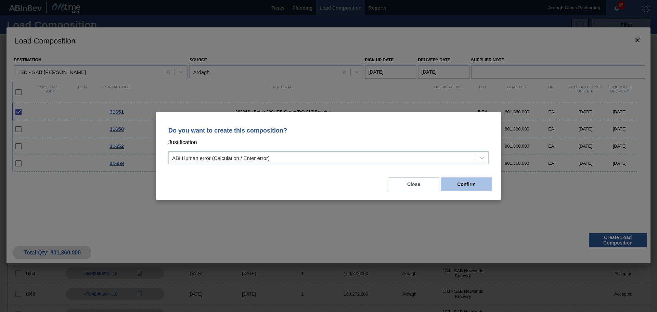
click at [456, 184] on button "Confirm" at bounding box center [466, 184] width 51 height 14
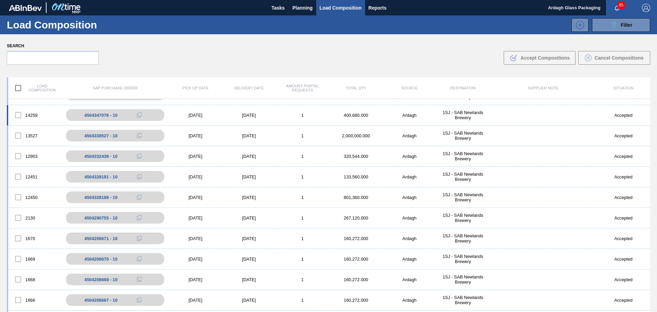
scroll to position [22, 0]
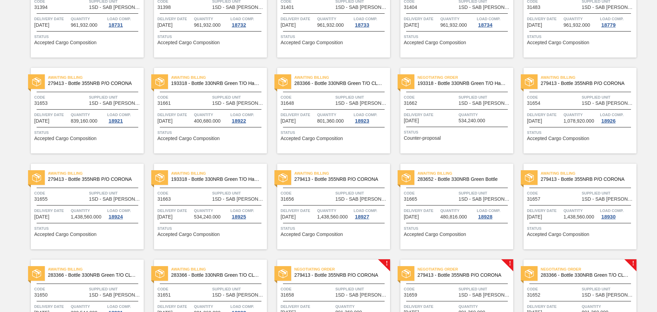
scroll to position [435, 0]
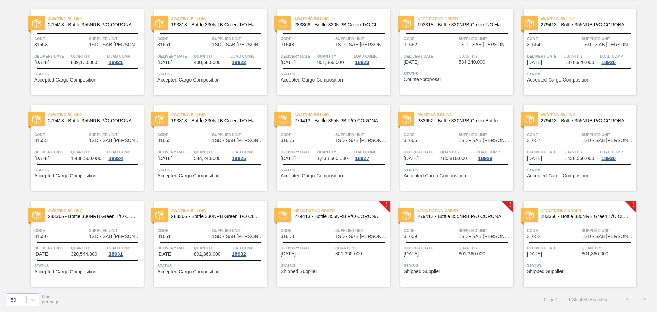
click at [336, 250] on span "Quantity" at bounding box center [362, 247] width 53 height 7
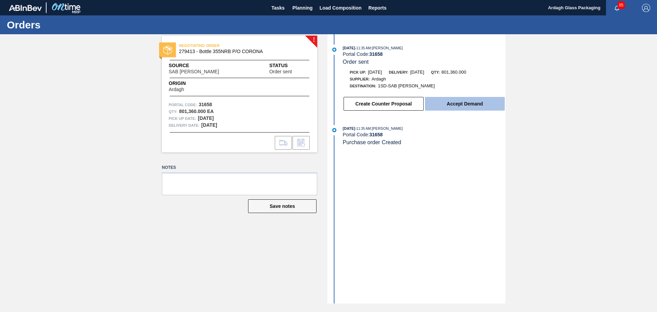
click at [467, 109] on button "Accept Demand" at bounding box center [465, 104] width 80 height 14
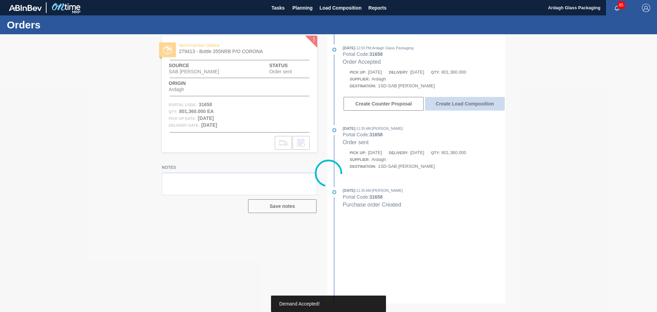
click at [468, 104] on button "Create Load Composition" at bounding box center [465, 104] width 80 height 14
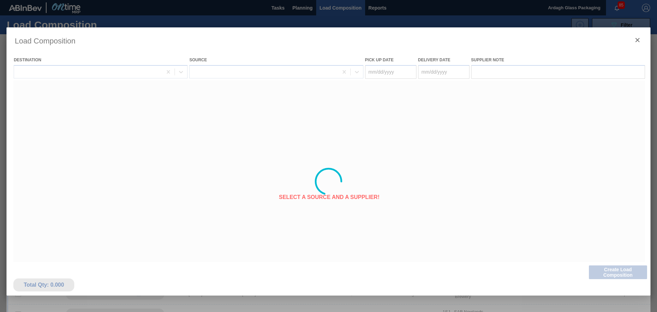
type Date "[DATE]"
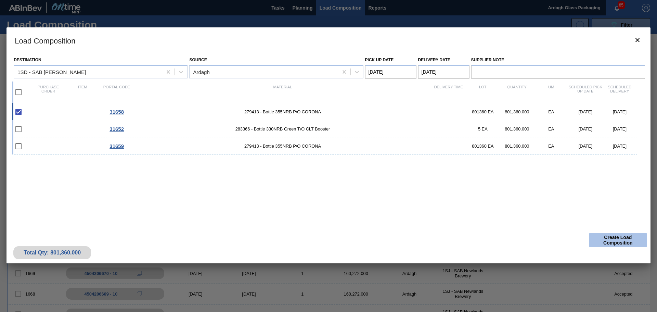
click at [607, 241] on button "Create Load Composition" at bounding box center [618, 240] width 58 height 14
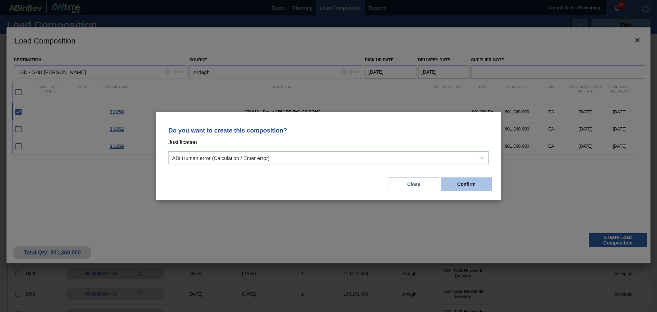
click at [476, 185] on button "Confirm" at bounding box center [466, 184] width 51 height 14
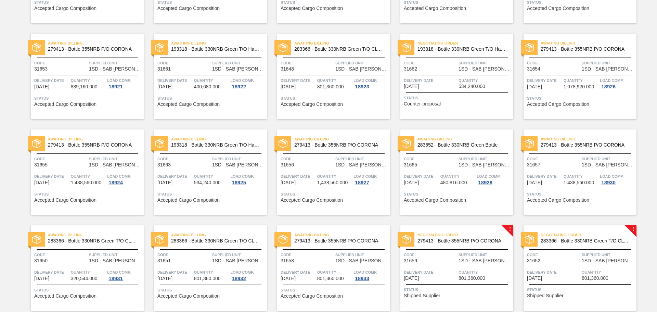
scroll to position [435, 0]
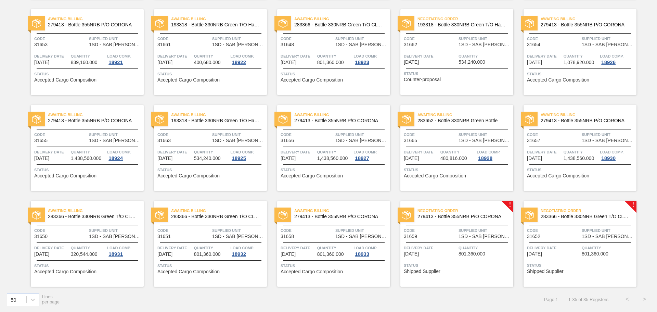
click at [459, 240] on div "Negotiating Order 279413 - Bottle 355NRB P/O CORONA Code 31659 Supplied Unit 1S…" at bounding box center [457, 244] width 113 height 86
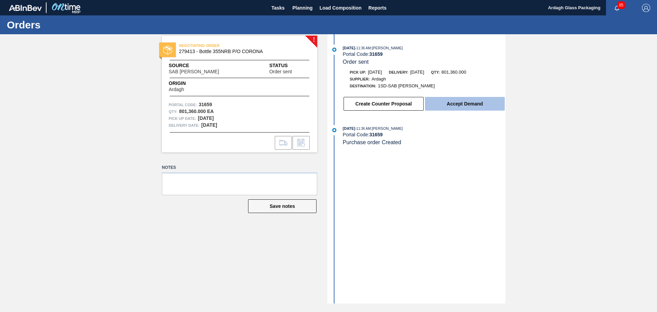
click at [461, 99] on button "Accept Demand" at bounding box center [465, 104] width 80 height 14
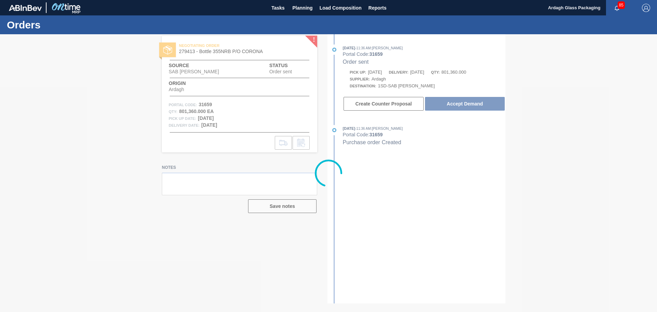
click at [461, 104] on div at bounding box center [328, 173] width 657 height 278
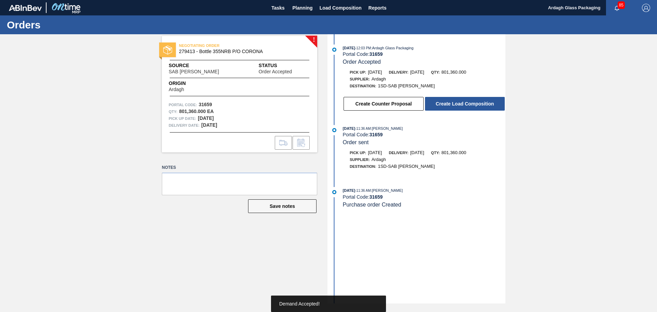
click at [471, 103] on button "Create Load Composition" at bounding box center [465, 104] width 80 height 14
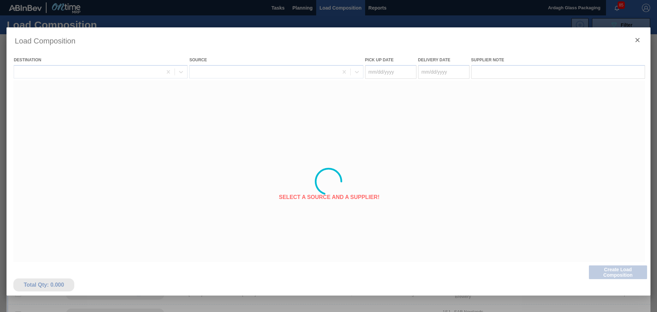
type Date "[DATE]"
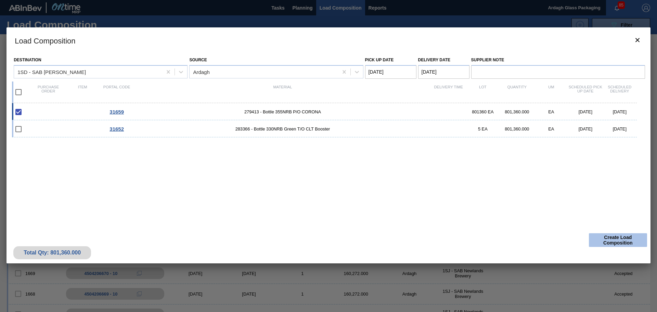
click at [611, 240] on button "Create Load Composition" at bounding box center [618, 240] width 58 height 14
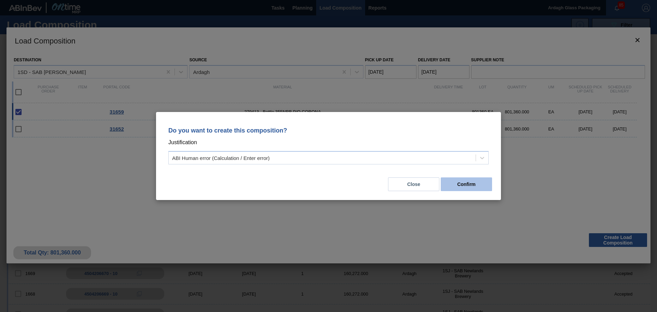
click at [484, 182] on button "Confirm" at bounding box center [466, 184] width 51 height 14
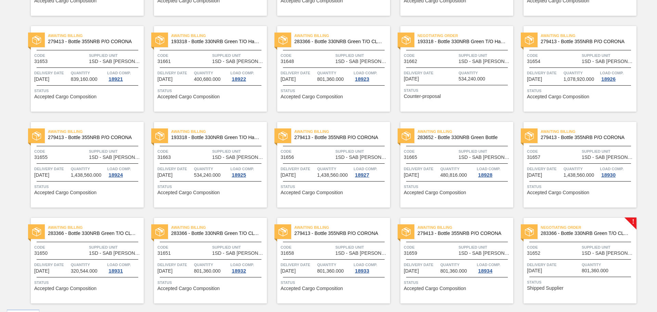
scroll to position [435, 0]
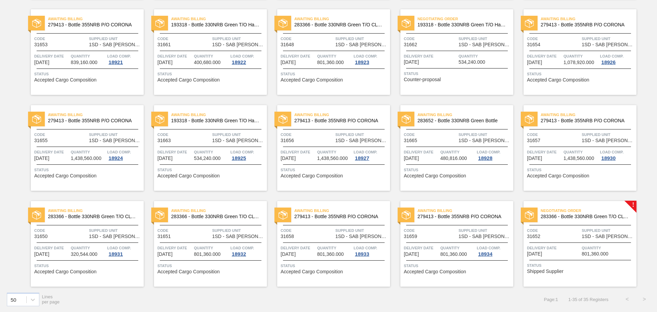
click at [598, 244] on span "Quantity" at bounding box center [608, 247] width 53 height 7
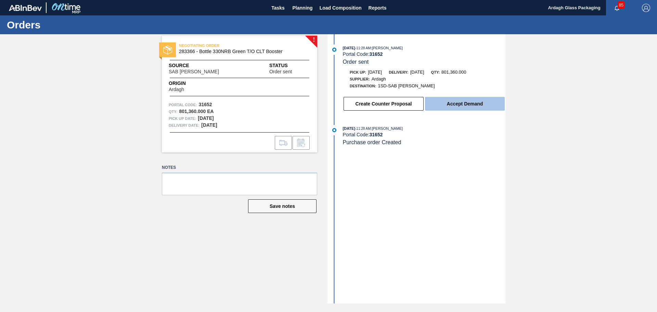
click at [465, 103] on button "Accept Demand" at bounding box center [465, 104] width 80 height 14
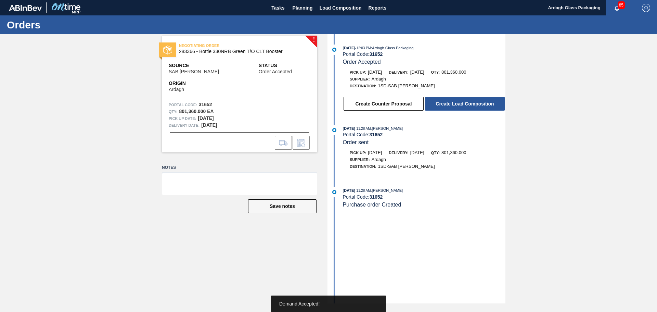
click at [465, 103] on button "Create Load Composition" at bounding box center [465, 104] width 80 height 14
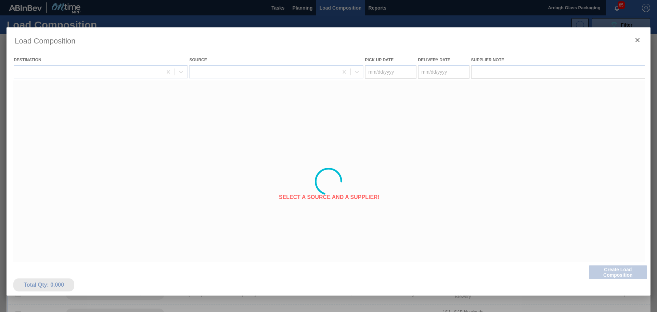
type Date "[DATE]"
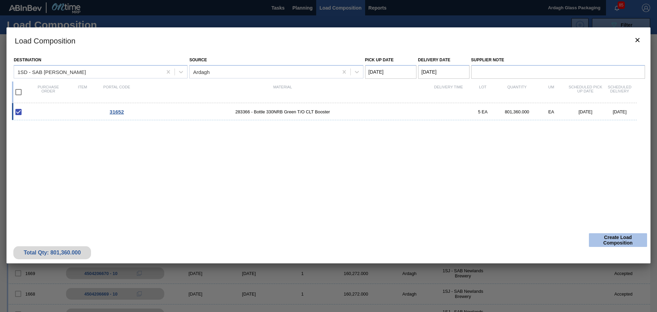
click at [620, 242] on button "Create Load Composition" at bounding box center [618, 240] width 58 height 14
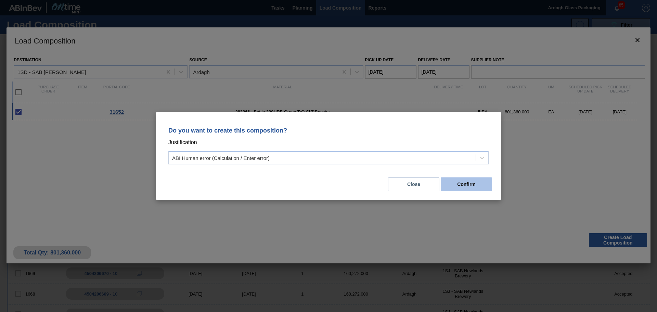
click at [473, 183] on button "Confirm" at bounding box center [466, 184] width 51 height 14
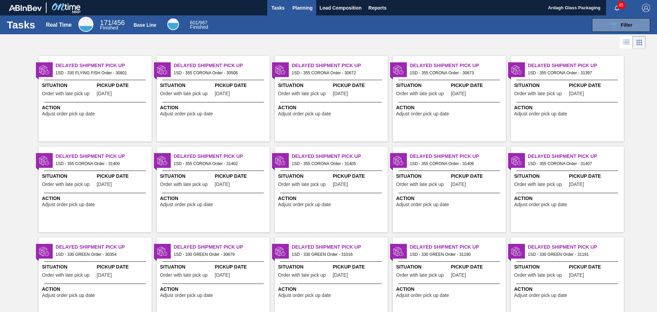
click at [296, 12] on button "Planning" at bounding box center [302, 7] width 27 height 15
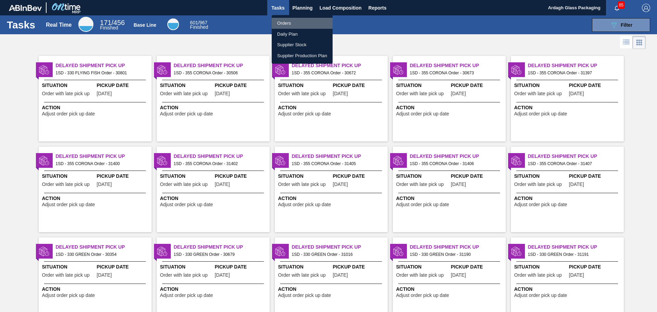
click at [288, 22] on li "Orders" at bounding box center [302, 23] width 61 height 11
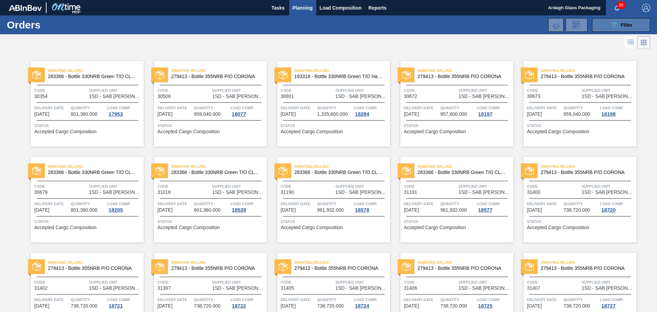
click at [612, 25] on icon "089F7B8B-B2A5-4AFE-B5C0-19BA573D28AC" at bounding box center [614, 25] width 8 height 8
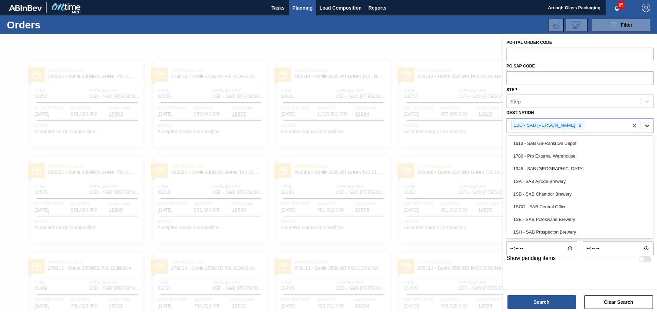
click at [650, 122] on icon at bounding box center [647, 125] width 7 height 7
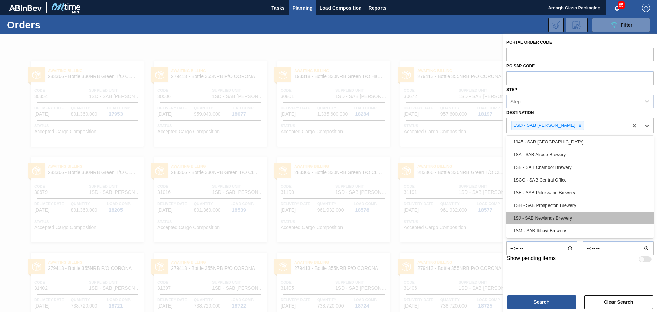
click at [556, 215] on div "1SJ - SAB Newlands Brewery" at bounding box center [580, 218] width 147 height 13
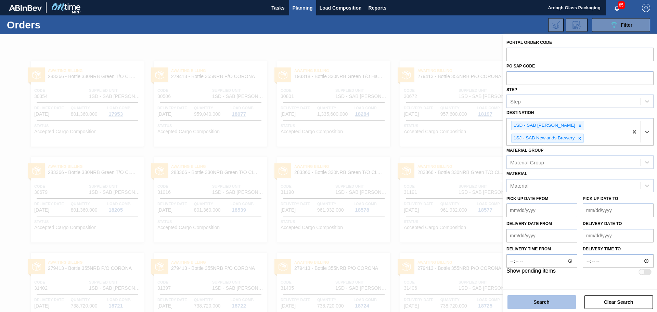
click at [539, 301] on button "Search" at bounding box center [542, 302] width 68 height 14
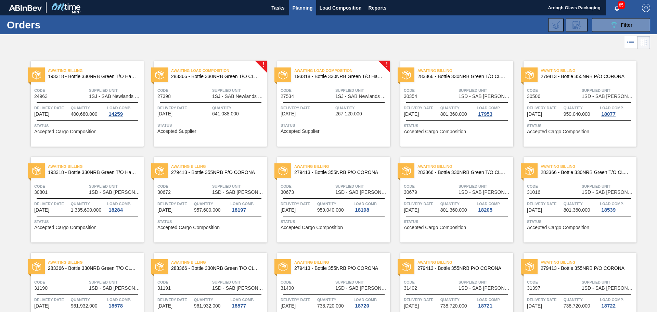
click at [334, 89] on div "Code 27534 Supplied Unit 1SJ - [GEOGRAPHIC_DATA] Newlands Brewery" at bounding box center [333, 93] width 113 height 12
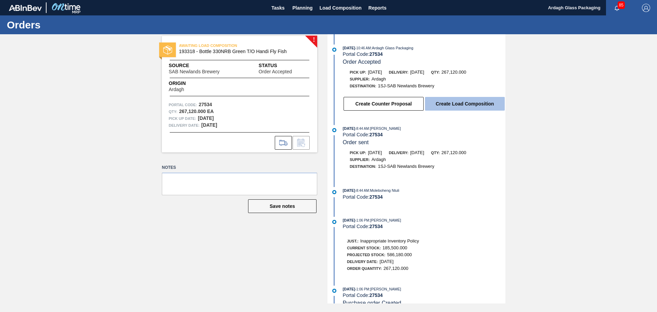
click at [482, 106] on button "Create Load Composition" at bounding box center [465, 104] width 80 height 14
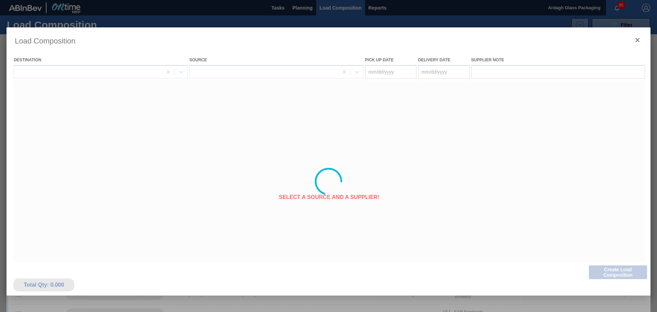
type Date "[DATE]"
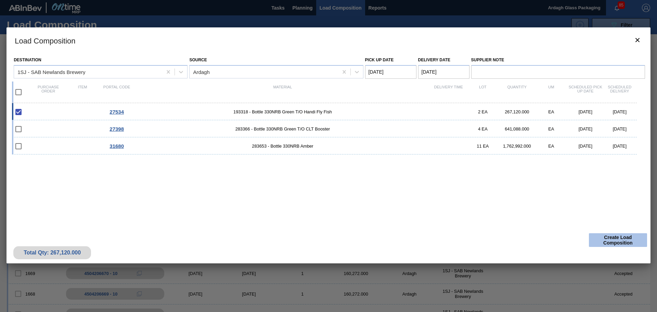
click at [611, 239] on button "Create Load Composition" at bounding box center [618, 240] width 58 height 14
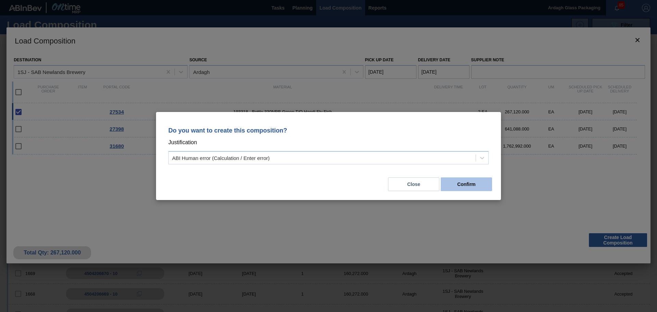
click at [452, 185] on button "Confirm" at bounding box center [466, 184] width 51 height 14
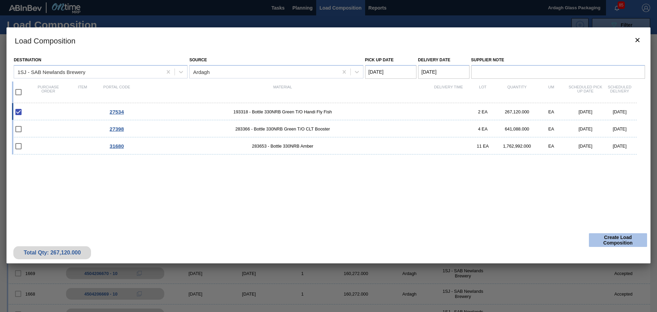
click at [615, 240] on button "Create Load Composition" at bounding box center [618, 240] width 58 height 14
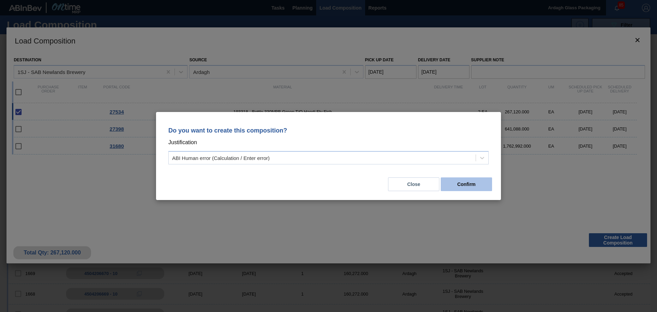
click at [474, 184] on button "Confirm" at bounding box center [466, 184] width 51 height 14
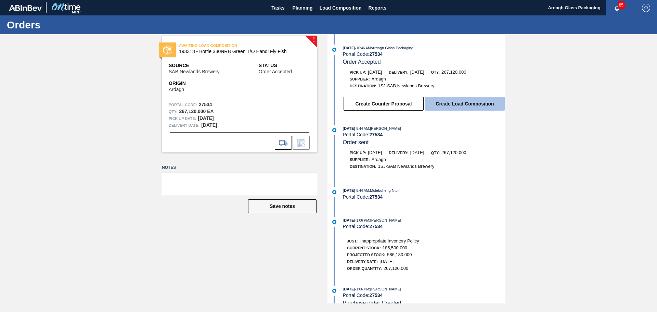
click at [466, 101] on button "Create Load Composition" at bounding box center [465, 104] width 80 height 14
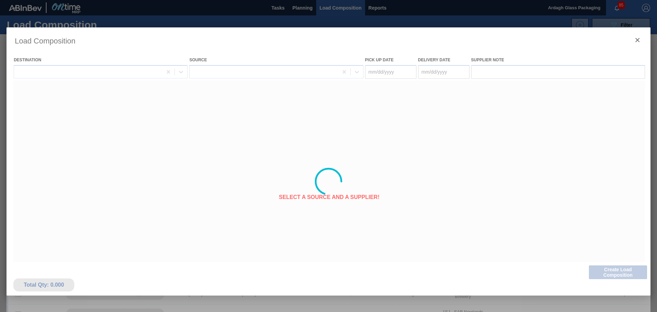
type Date "[DATE]"
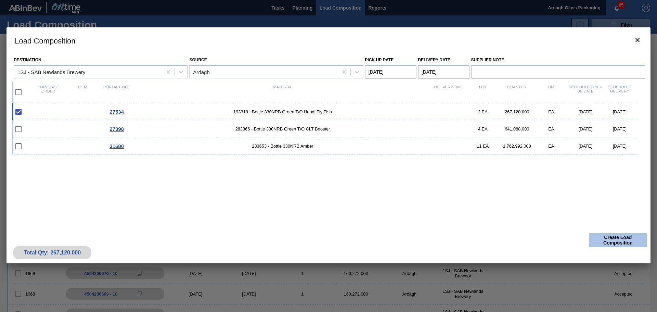
click at [610, 240] on button "Create Load Composition" at bounding box center [618, 240] width 58 height 14
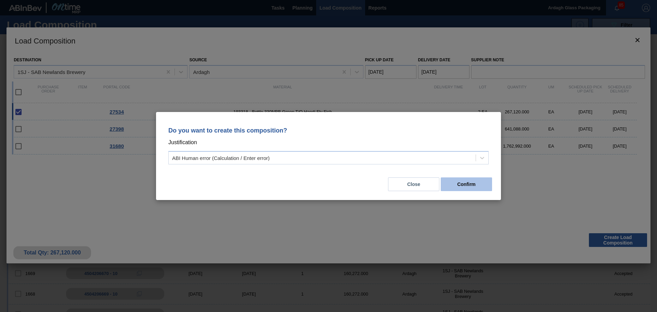
click at [472, 184] on button "Confirm" at bounding box center [466, 184] width 51 height 14
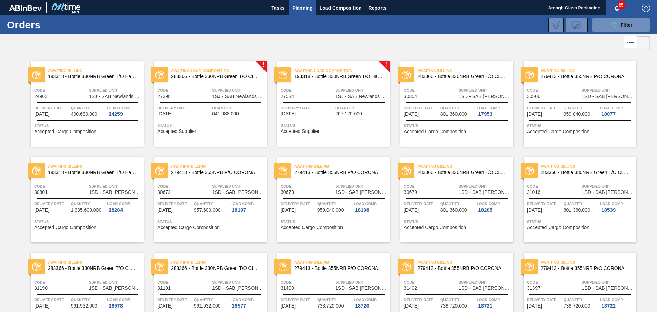
click at [242, 102] on div "Awaiting Load Composition 283366 - Bottle 330NRB Green T/O CLT Booster Code 273…" at bounding box center [210, 104] width 113 height 86
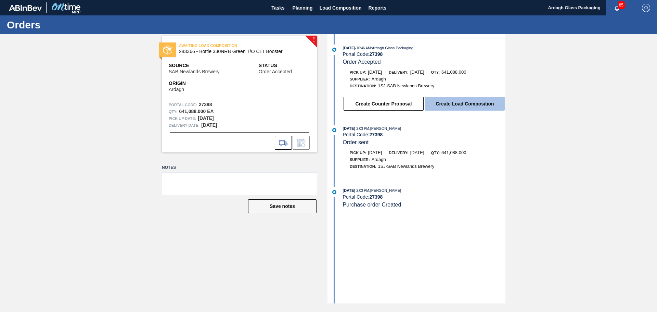
click at [438, 104] on button "Create Load Composition" at bounding box center [465, 104] width 80 height 14
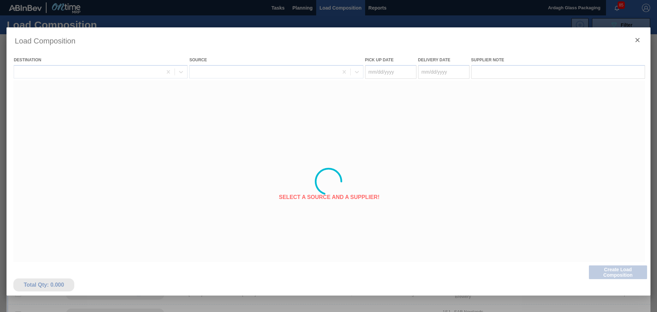
type Date "[DATE]"
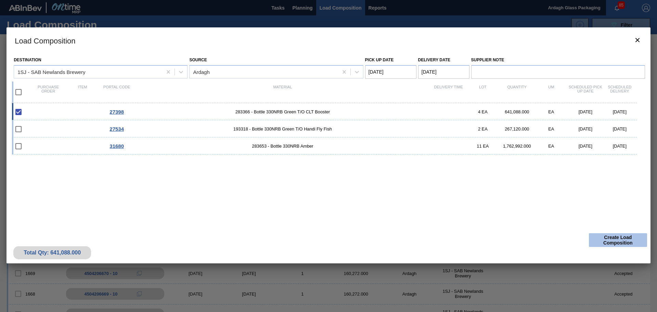
click at [614, 241] on button "Create Load Composition" at bounding box center [618, 240] width 58 height 14
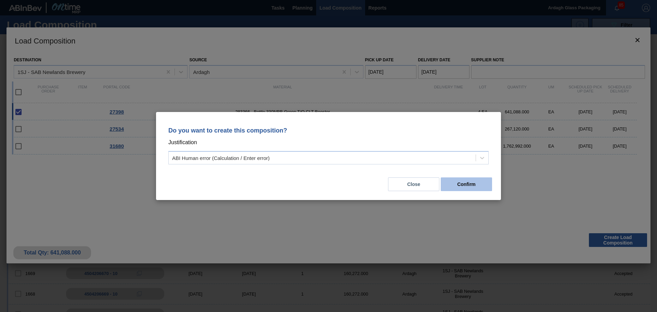
click at [475, 184] on button "Confirm" at bounding box center [466, 184] width 51 height 14
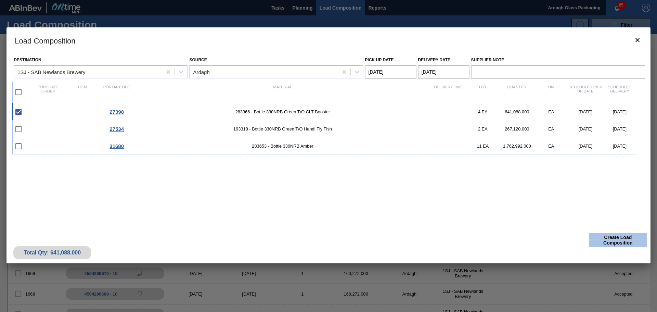
click at [623, 241] on button "Create Load Composition" at bounding box center [618, 240] width 58 height 14
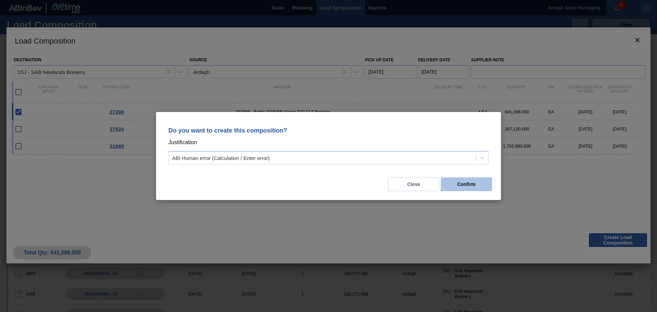
click at [473, 184] on button "Confirm" at bounding box center [466, 184] width 51 height 14
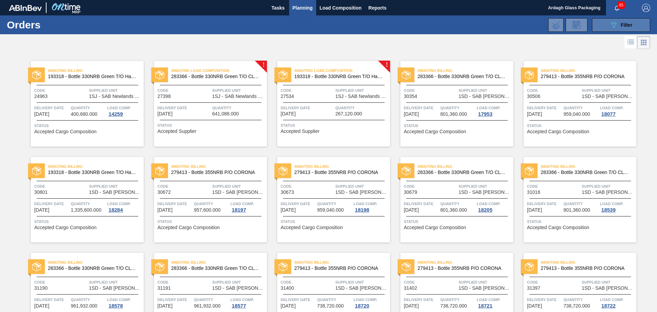
drag, startPoint x: 610, startPoint y: 24, endPoint x: 614, endPoint y: 27, distance: 4.4
click at [610, 24] on icon "089F7B8B-B2A5-4AFE-B5C0-19BA573D28AC" at bounding box center [614, 25] width 8 height 8
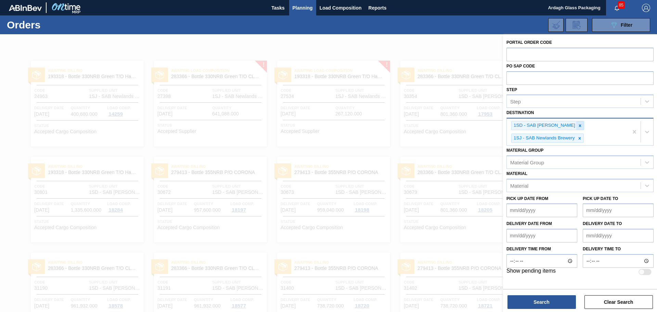
click at [577, 123] on div at bounding box center [581, 125] width 8 height 9
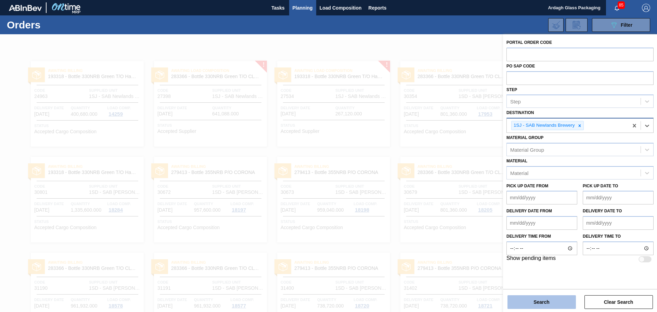
click at [550, 301] on button "Search" at bounding box center [542, 302] width 68 height 14
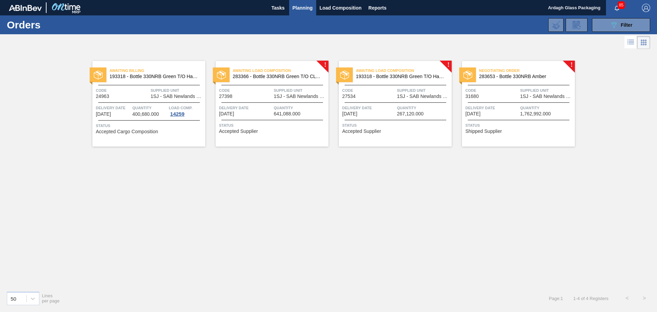
click at [311, 96] on span "1SJ - SAB Newlands Brewery" at bounding box center [300, 96] width 53 height 5
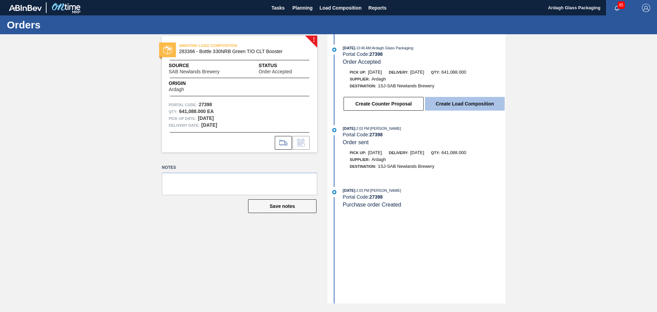
click at [452, 106] on button "Create Load Composition" at bounding box center [465, 104] width 80 height 14
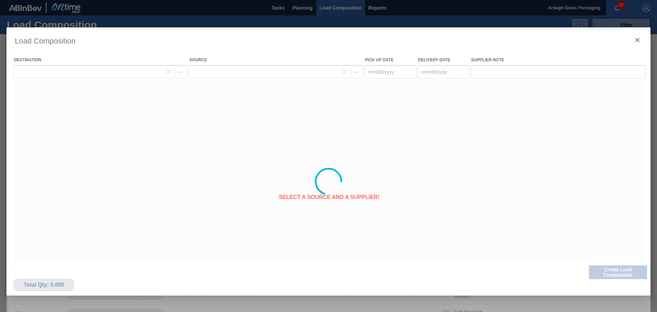
type Date "[DATE]"
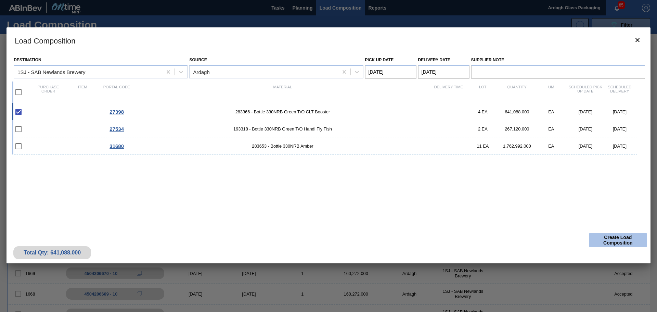
click at [620, 233] on button "Create Load Composition" at bounding box center [618, 240] width 58 height 14
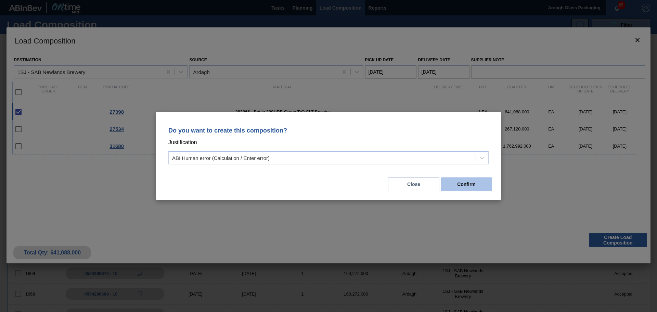
click at [463, 186] on button "Confirm" at bounding box center [466, 184] width 51 height 14
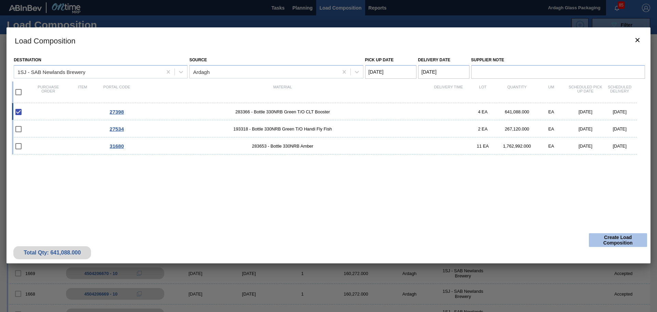
click at [612, 241] on button "Create Load Composition" at bounding box center [618, 240] width 58 height 14
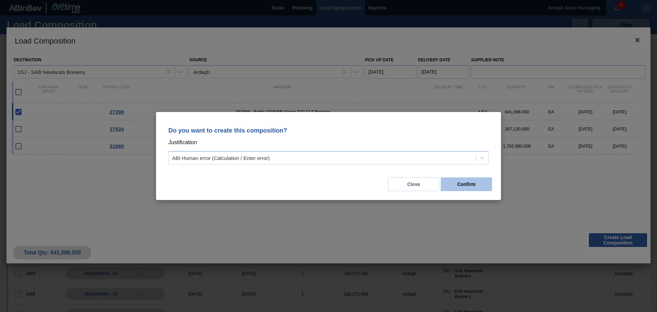
click at [459, 186] on button "Confirm" at bounding box center [466, 184] width 51 height 14
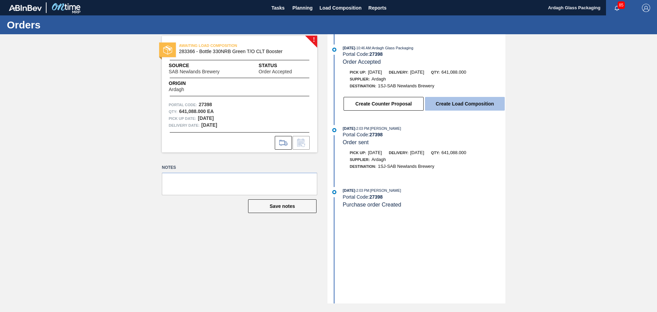
click at [447, 103] on button "Create Load Composition" at bounding box center [465, 104] width 80 height 14
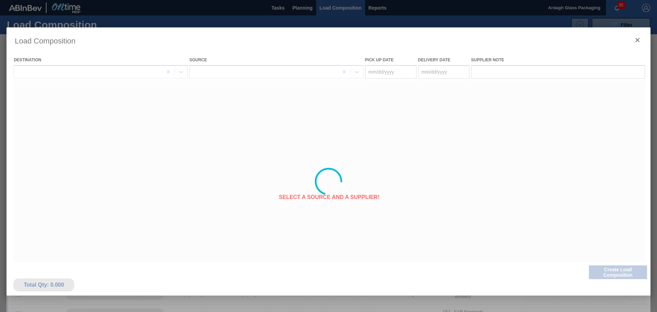
type Date "[DATE]"
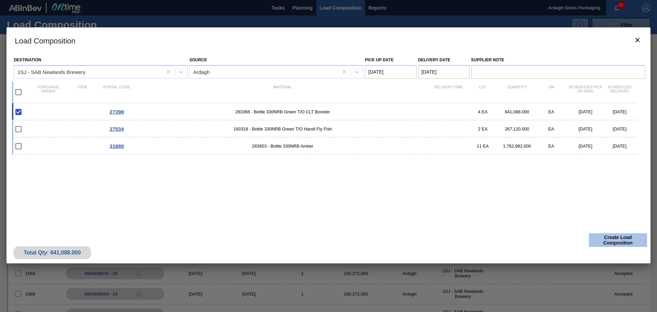
click at [611, 241] on button "Create Load Composition" at bounding box center [618, 240] width 58 height 14
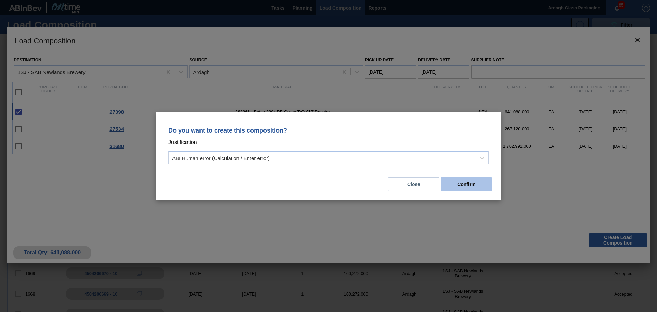
click at [462, 181] on button "Confirm" at bounding box center [466, 184] width 51 height 14
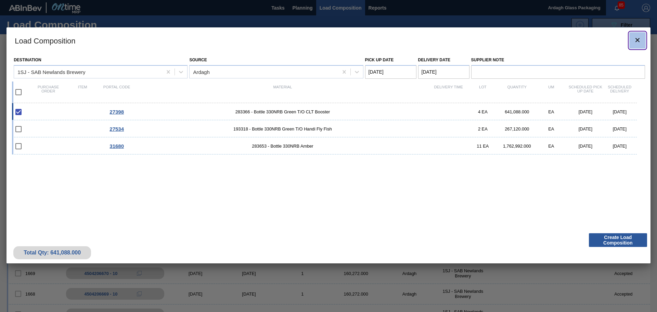
click at [635, 39] on icon "botão de ícone" at bounding box center [638, 40] width 8 height 8
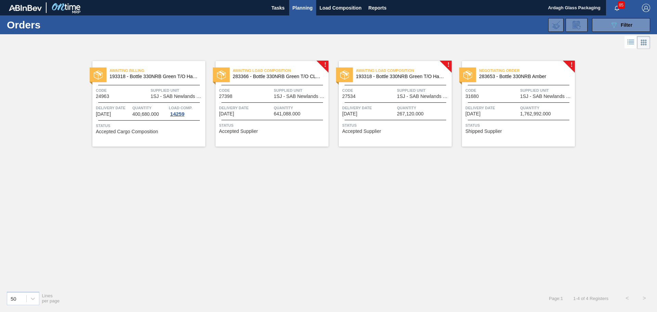
click at [440, 103] on div "Awaiting Load Composition 193318 - Bottle 330NRB Green T/O Handi Fly Fish Code …" at bounding box center [395, 104] width 113 height 86
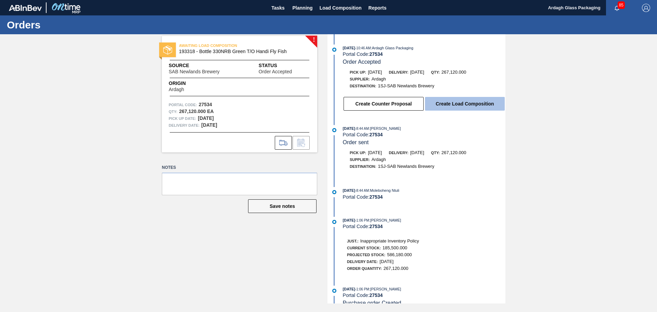
click at [464, 104] on button "Create Load Composition" at bounding box center [465, 104] width 80 height 14
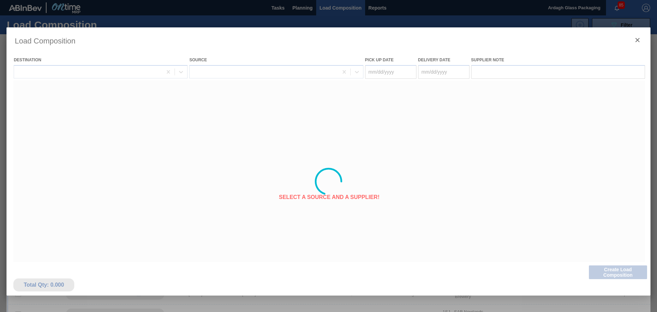
type Date "[DATE]"
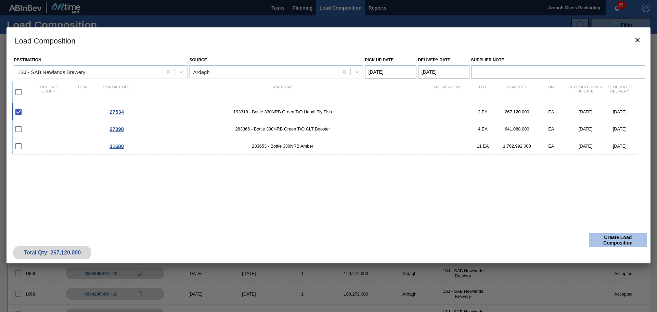
click at [616, 236] on button "Create Load Composition" at bounding box center [618, 240] width 58 height 14
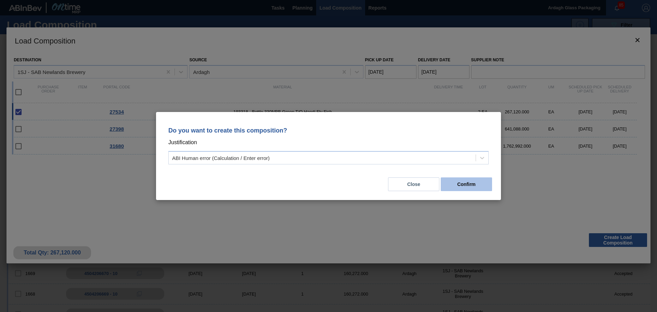
click at [478, 186] on button "Confirm" at bounding box center [466, 184] width 51 height 14
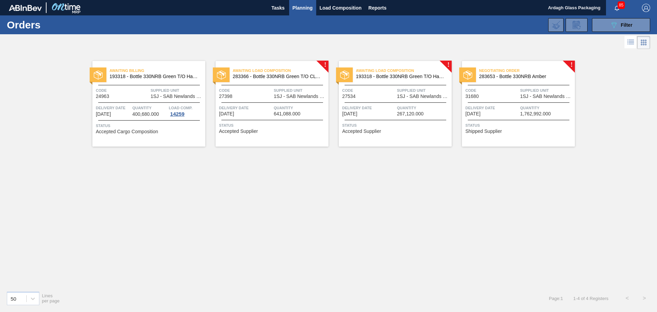
click at [294, 97] on span "1SJ - SAB Newlands Brewery" at bounding box center [300, 96] width 53 height 5
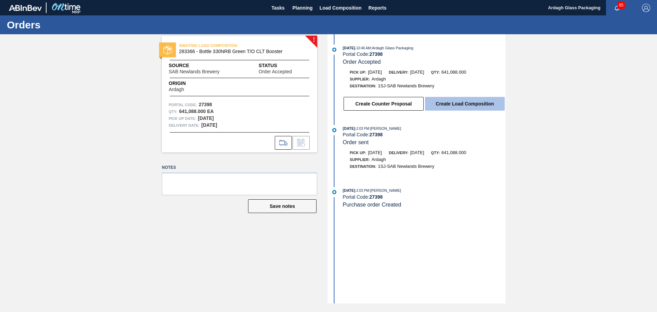
click at [486, 105] on button "Create Load Composition" at bounding box center [465, 104] width 80 height 14
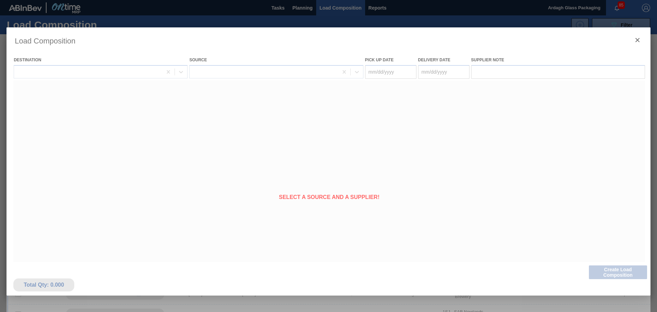
type Date "[DATE]"
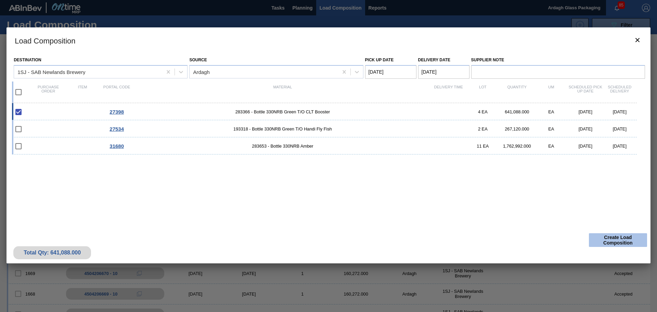
click at [608, 239] on button "Create Load Composition" at bounding box center [618, 240] width 58 height 14
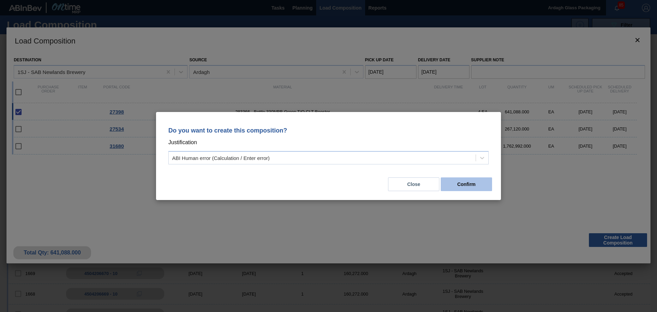
click at [462, 186] on button "Confirm" at bounding box center [466, 184] width 51 height 14
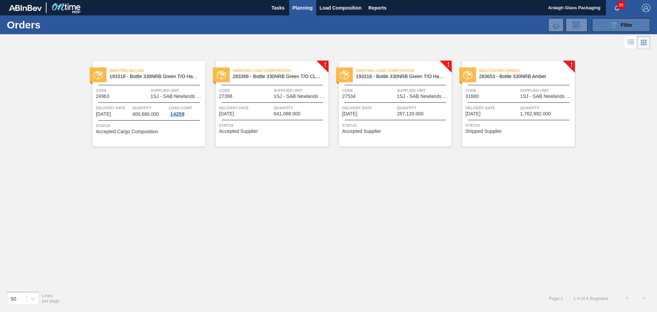
click at [614, 27] on icon "089F7B8B-B2A5-4AFE-B5C0-19BA573D28AC" at bounding box center [614, 25] width 8 height 8
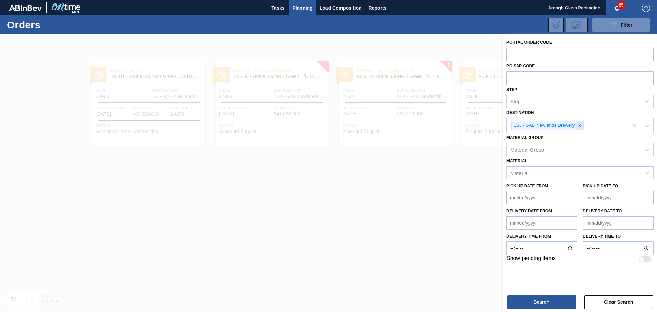
click at [579, 125] on icon at bounding box center [580, 125] width 5 height 5
click at [655, 125] on div "Portal Order Code PO SAP Code Step Step Destination option 1SJ - SAB Newlands B…" at bounding box center [580, 149] width 154 height 231
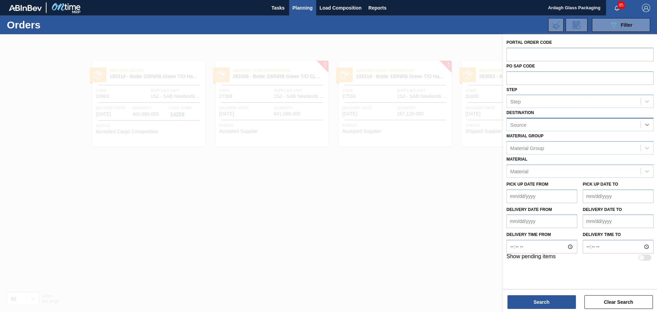
click at [647, 129] on div at bounding box center [647, 124] width 12 height 12
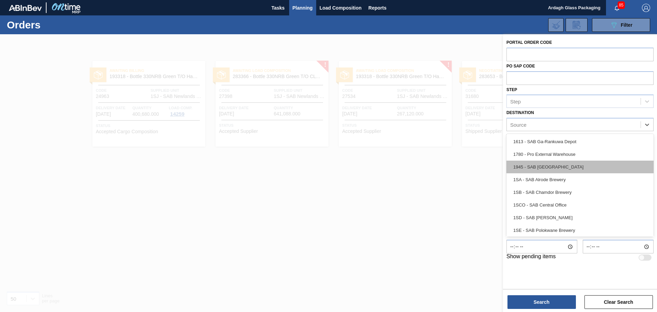
scroll to position [39, 0]
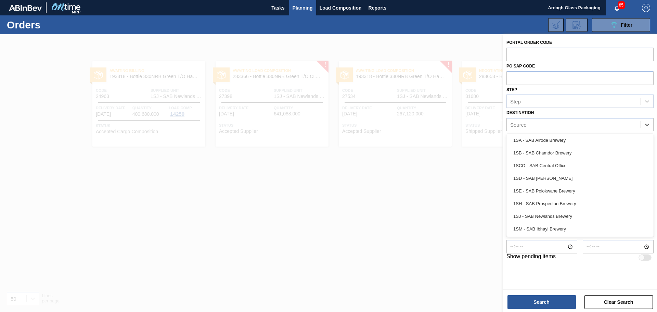
click at [536, 125] on div "Source" at bounding box center [574, 125] width 134 height 10
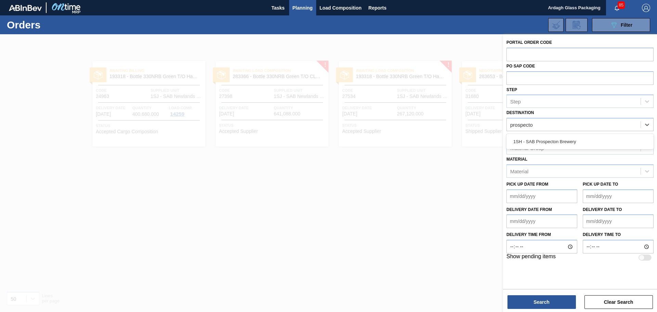
type input "prospecton"
click at [546, 142] on div "1SH - SAB Prospecton Brewery" at bounding box center [580, 141] width 147 height 13
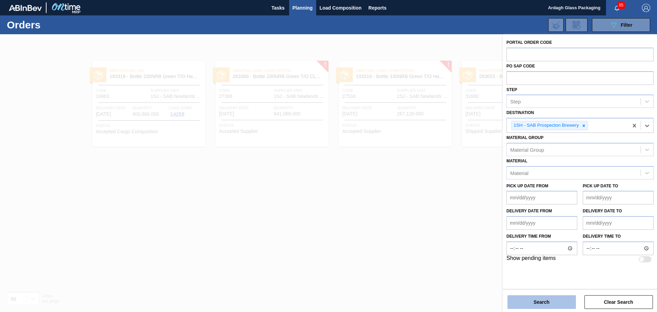
click at [538, 299] on button "Search" at bounding box center [542, 302] width 68 height 14
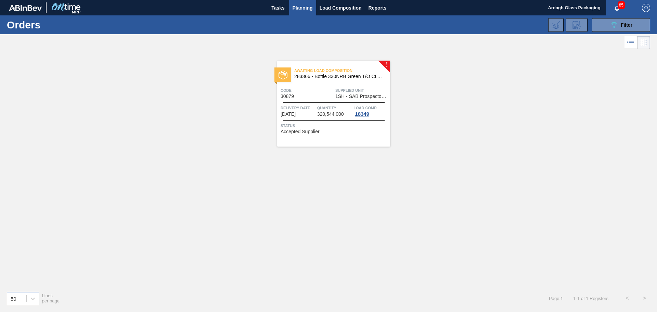
click at [356, 100] on div "Awaiting Load Composition 283366 - Bottle 330NRB Green T/O CLT Booster Code 308…" at bounding box center [333, 104] width 113 height 86
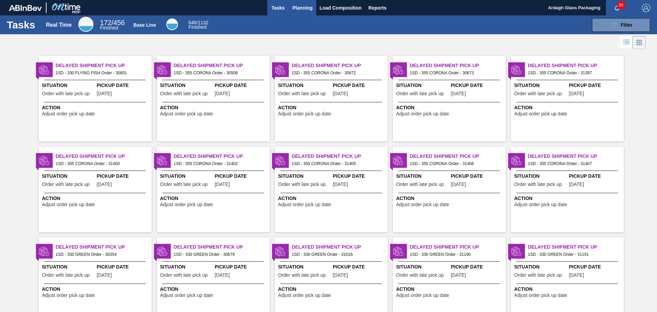
click at [308, 12] on button "Planning" at bounding box center [302, 7] width 27 height 15
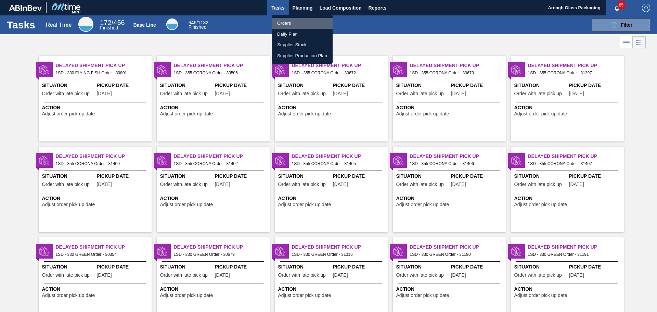
click at [287, 25] on li "Orders" at bounding box center [302, 23] width 61 height 11
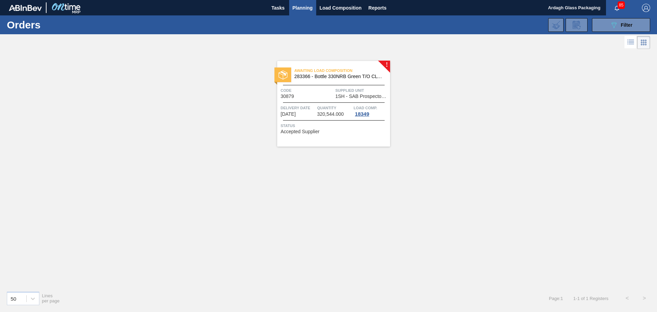
click at [366, 93] on span "Supplied Unit" at bounding box center [362, 90] width 53 height 7
click at [613, 24] on icon at bounding box center [614, 25] width 5 height 6
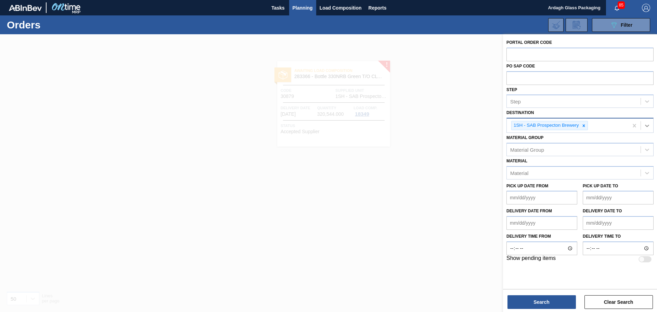
click at [647, 121] on div at bounding box center [647, 125] width 12 height 12
click at [657, 123] on div "Portal Order Code PO SAP Code Step Step Destination 1SH - SAB Prospecton Brewer…" at bounding box center [580, 150] width 154 height 232
click at [584, 126] on icon at bounding box center [584, 125] width 2 height 2
click at [650, 123] on icon at bounding box center [647, 124] width 7 height 7
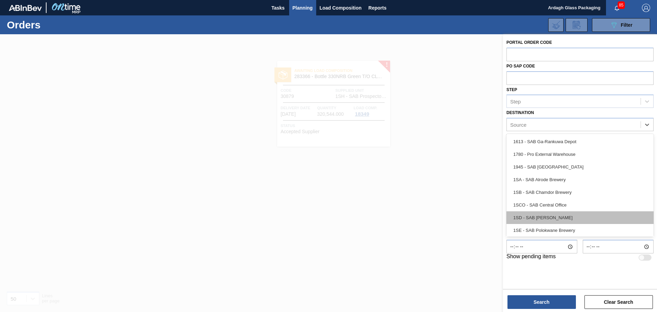
click at [563, 215] on div "1SD - SAB [PERSON_NAME]" at bounding box center [580, 217] width 147 height 13
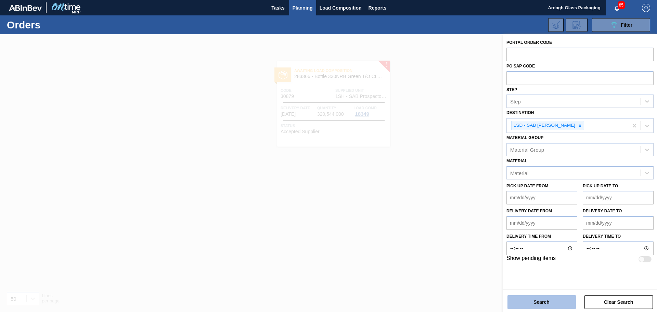
click at [546, 299] on button "Search" at bounding box center [542, 302] width 68 height 14
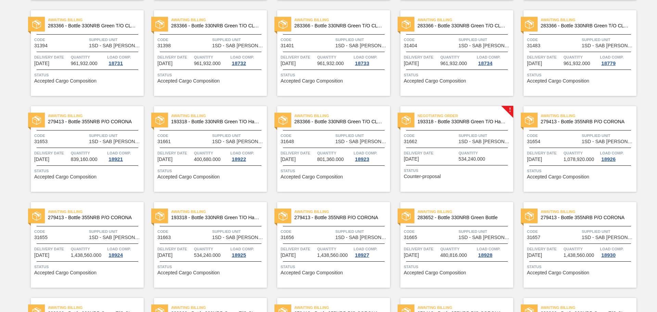
scroll to position [342, 0]
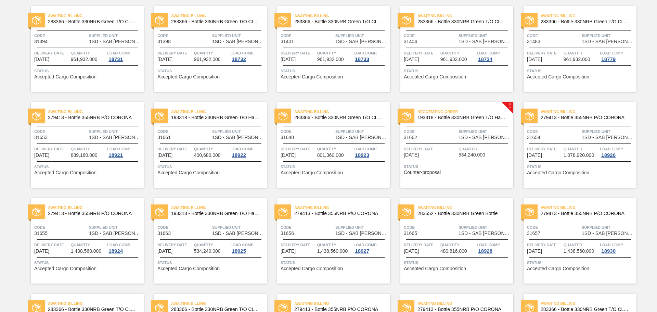
click at [454, 158] on div "Negotiating Order 193318 - Bottle 330NRB Green T/O Handi Fly Fish Code 31662 Su…" at bounding box center [457, 145] width 113 height 86
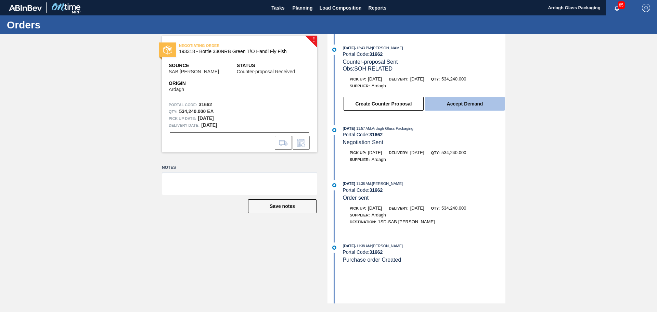
click at [445, 102] on button "Accept Demand" at bounding box center [465, 104] width 80 height 14
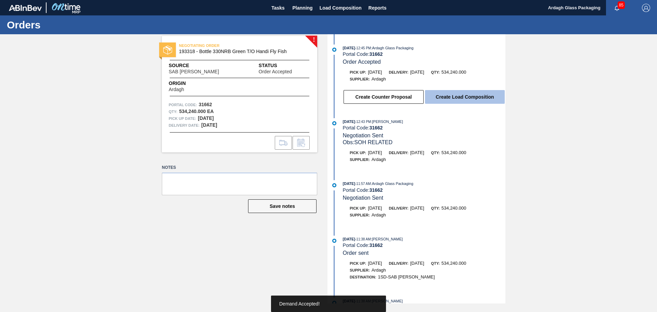
click at [443, 98] on button "Create Load Composition" at bounding box center [465, 97] width 80 height 14
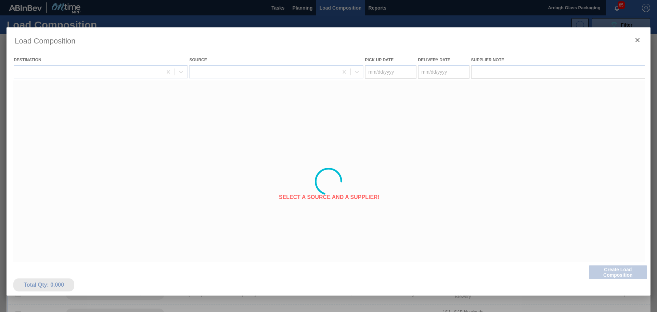
type Date "[DATE]"
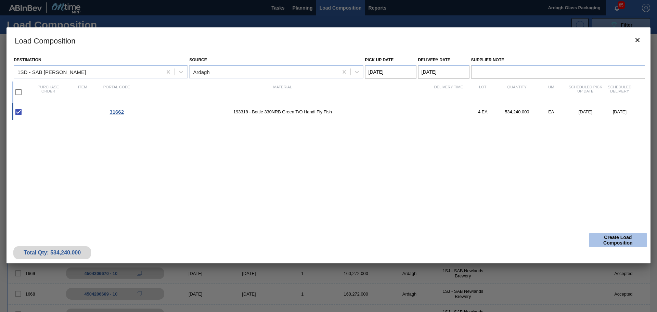
click at [613, 236] on button "Create Load Composition" at bounding box center [618, 240] width 58 height 14
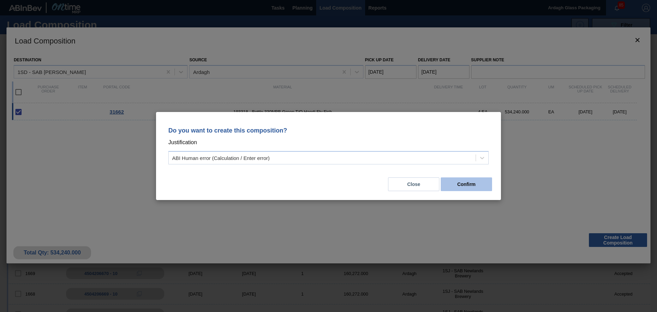
click at [463, 186] on button "Confirm" at bounding box center [466, 184] width 51 height 14
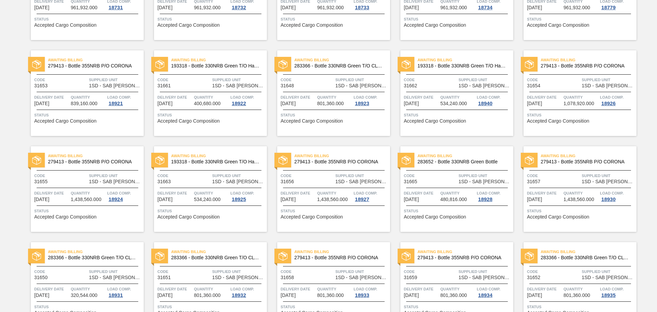
scroll to position [435, 0]
